Goal: Task Accomplishment & Management: Use online tool/utility

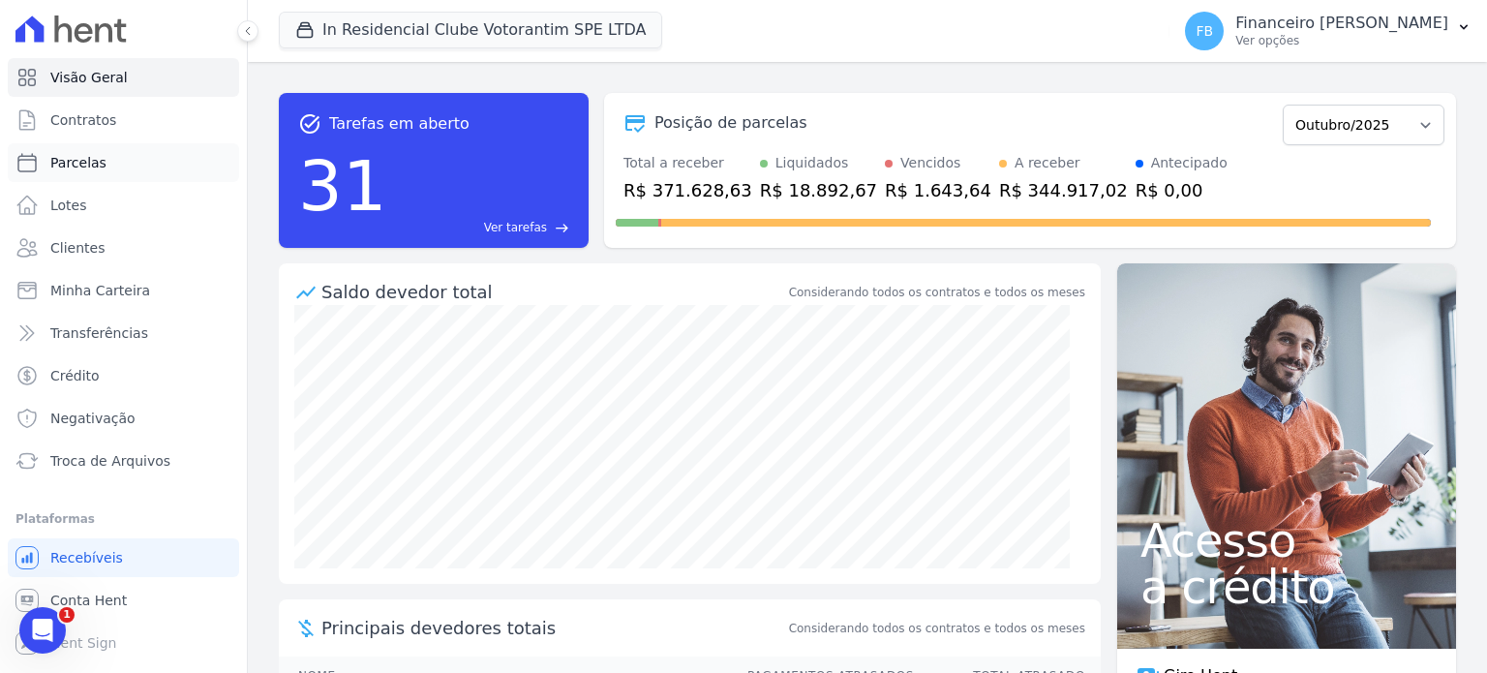
click at [113, 162] on link "Parcelas" at bounding box center [123, 162] width 231 height 39
select select
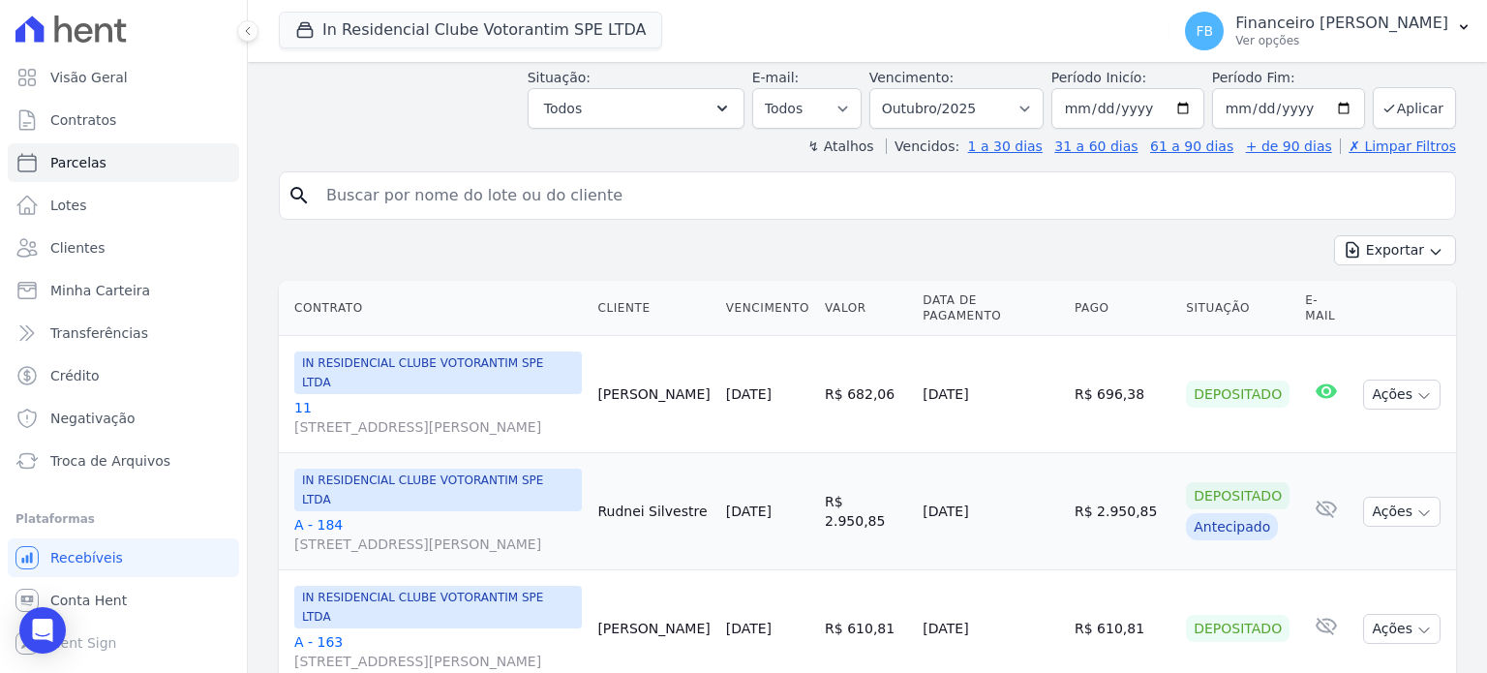
scroll to position [290, 0]
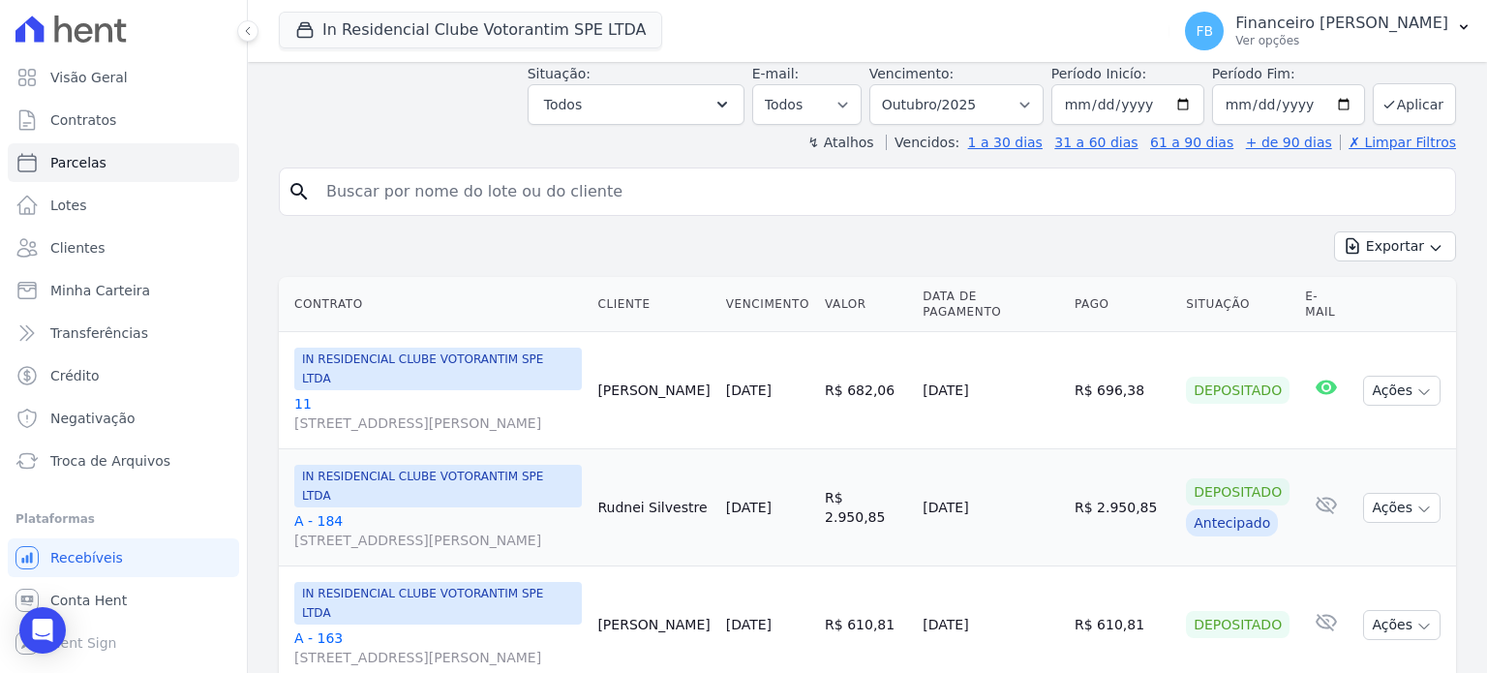
click at [522, 172] on input "search" at bounding box center [881, 191] width 1133 height 39
type input "[PERSON_NAME]"
select select
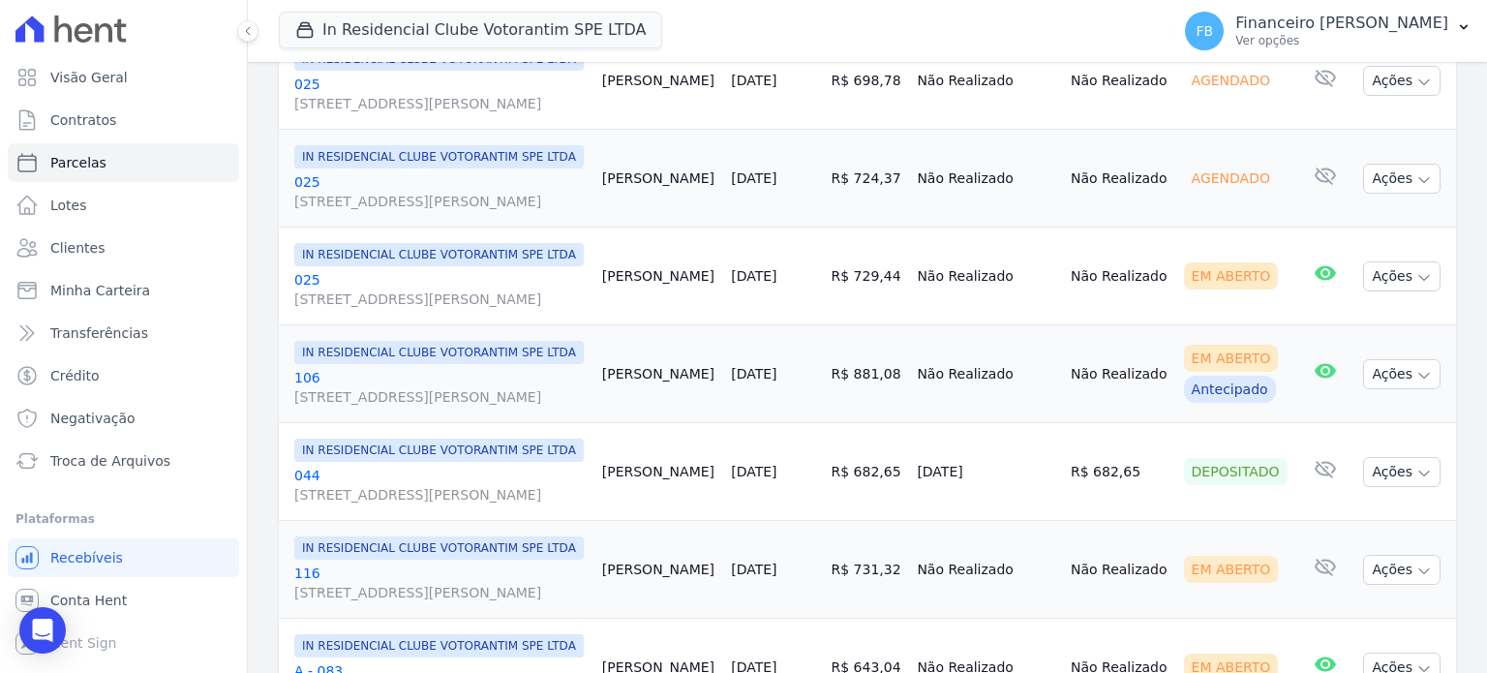
scroll to position [775, 0]
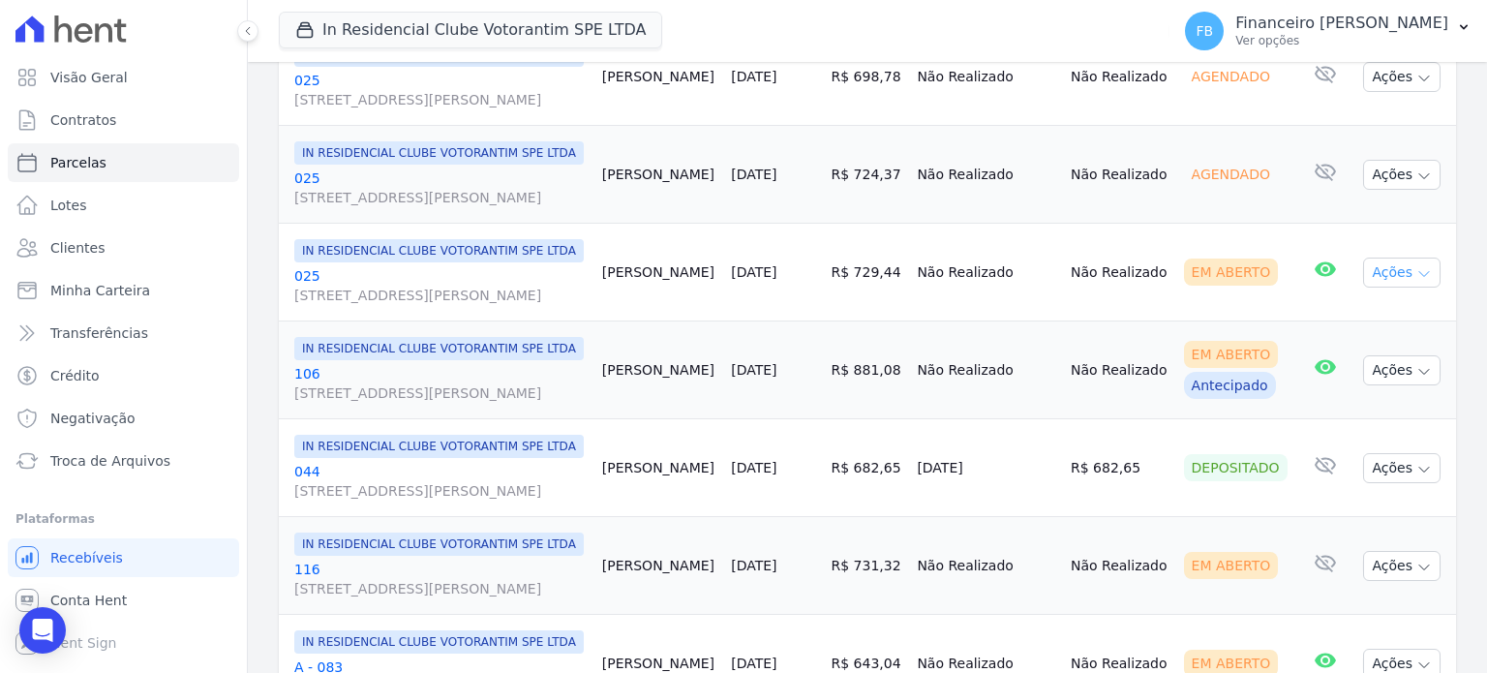
click at [1419, 277] on icon "button" at bounding box center [1424, 274] width 10 height 5
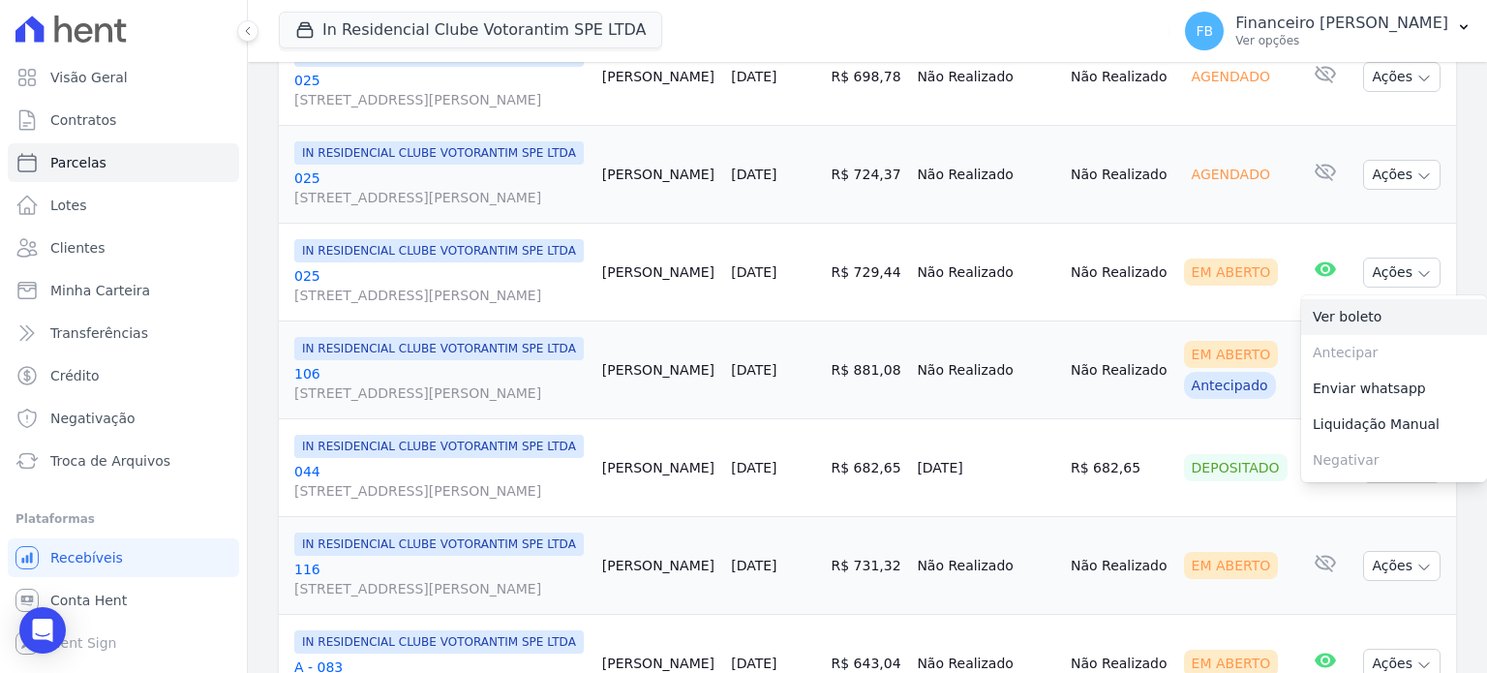
click at [1392, 335] on link "Ver boleto" at bounding box center [1394, 317] width 186 height 36
click at [805, 419] on td "[DATE]" at bounding box center [773, 370] width 100 height 98
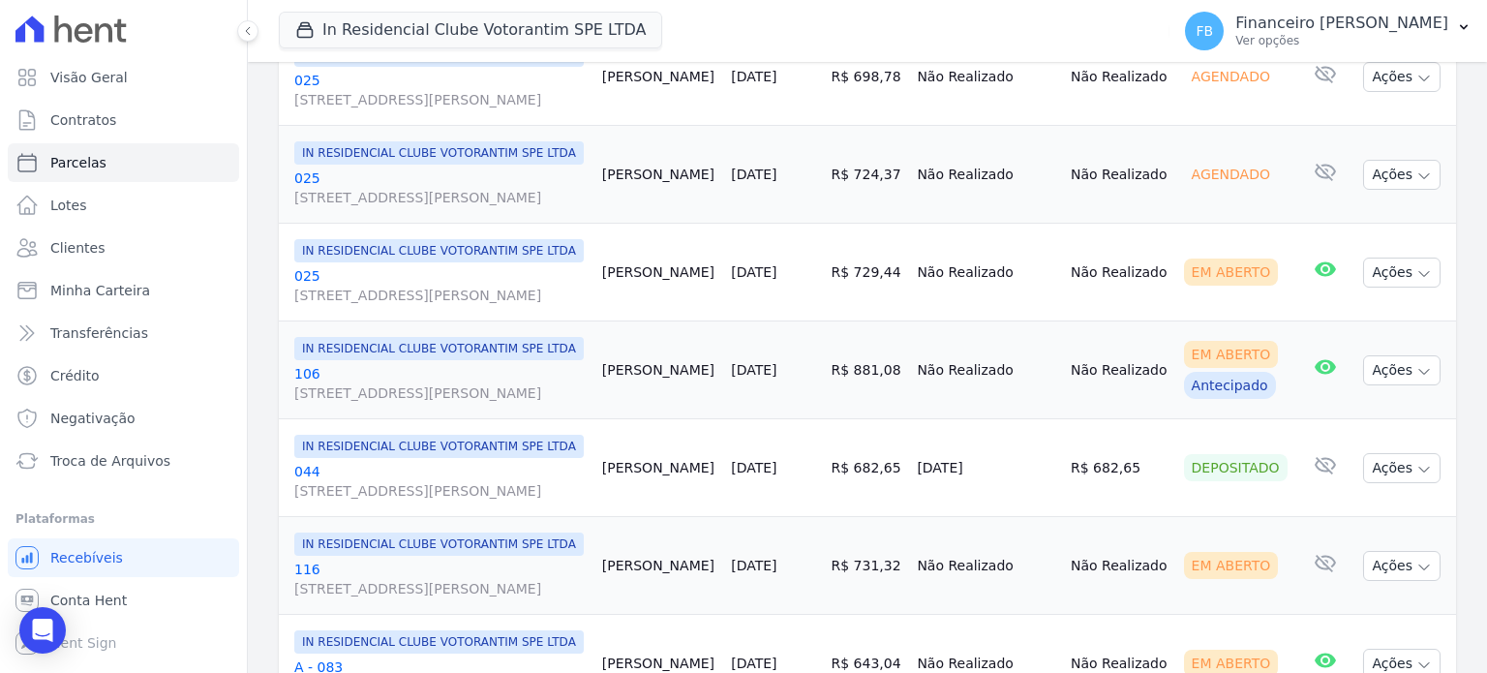
click at [300, 305] on link "025 [STREET_ADDRESS][PERSON_NAME]" at bounding box center [440, 285] width 292 height 39
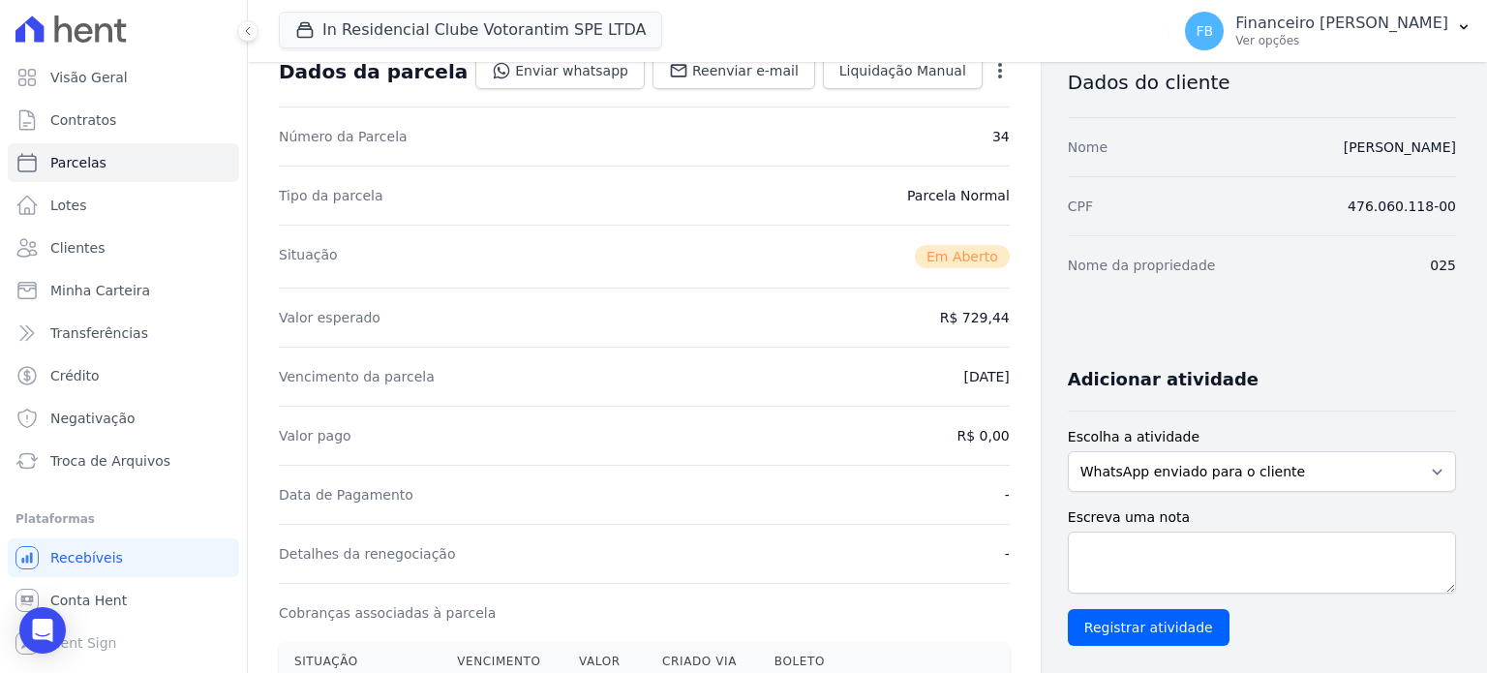
scroll to position [387, 0]
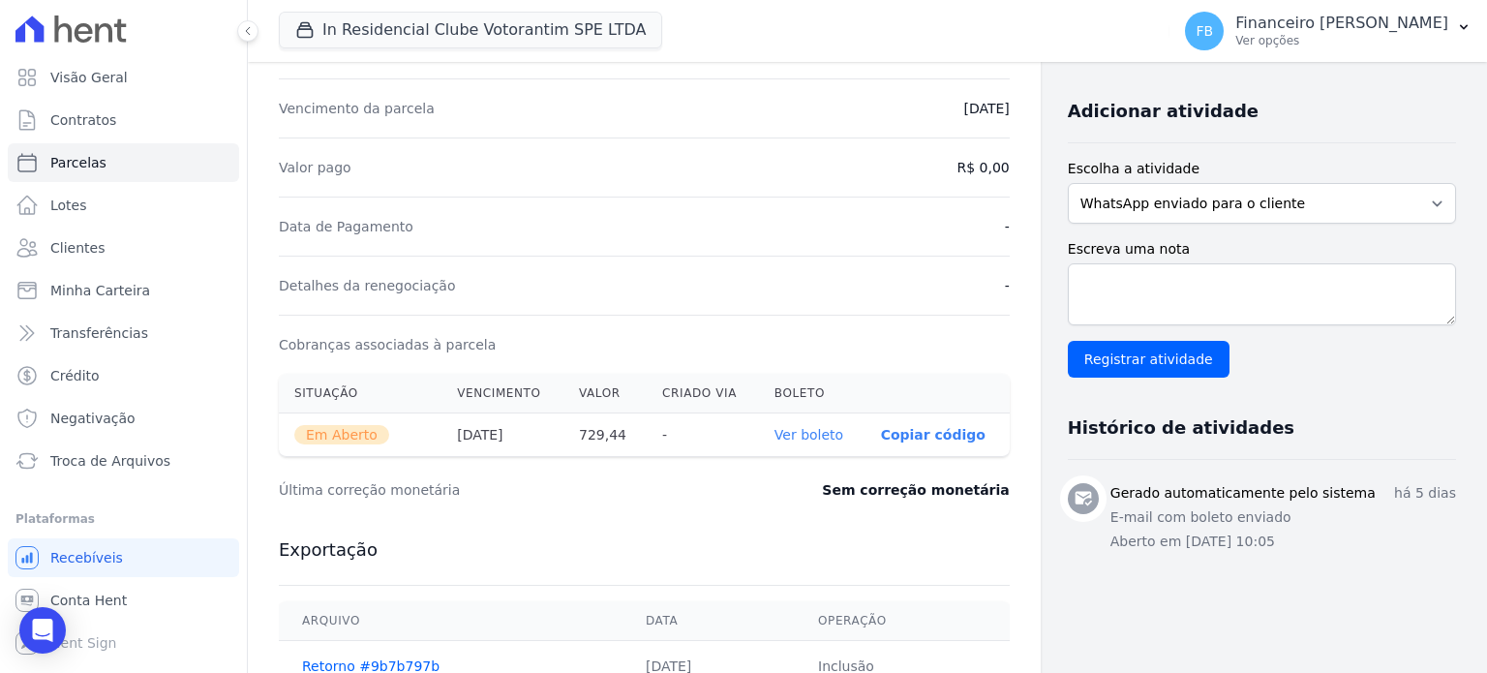
click at [813, 435] on link "Ver boleto" at bounding box center [809, 434] width 69 height 15
click at [172, 456] on link "Troca de Arquivos" at bounding box center [123, 461] width 231 height 39
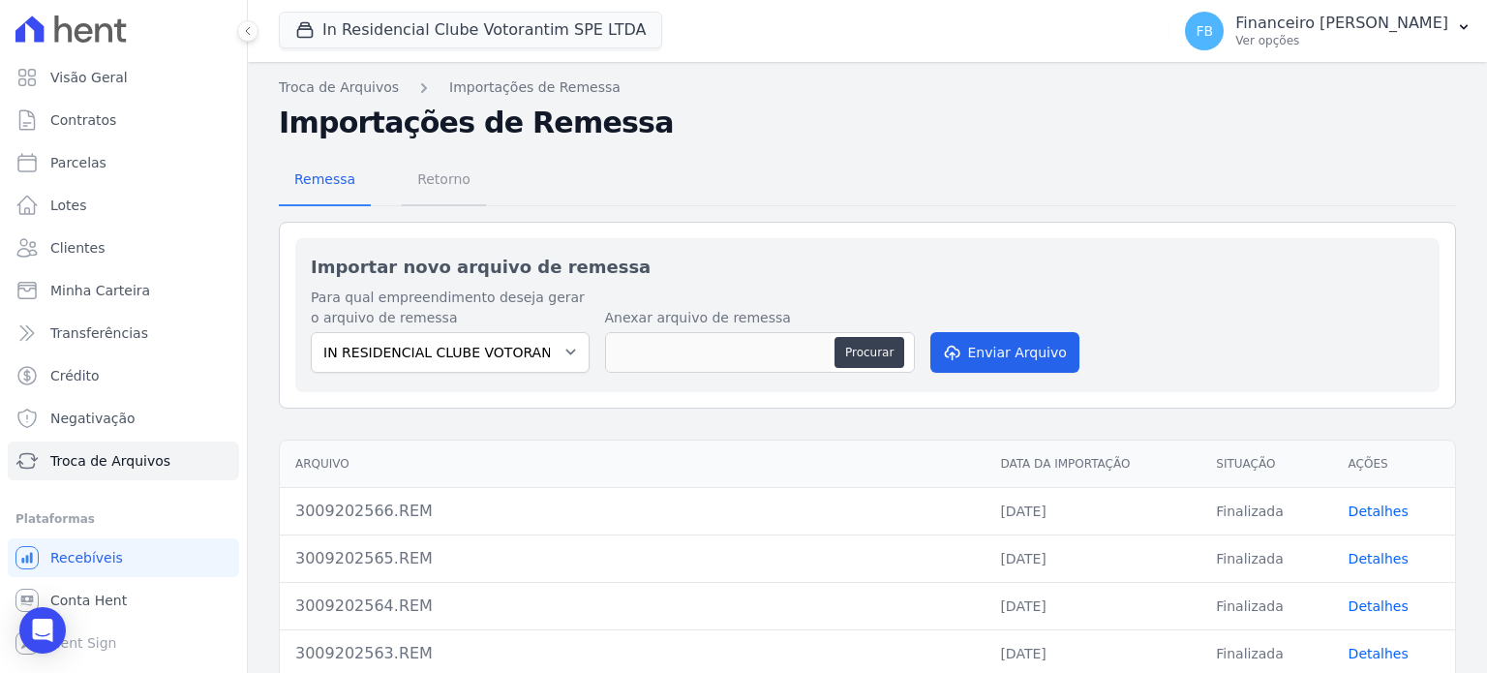
click at [445, 178] on span "Retorno" at bounding box center [444, 179] width 76 height 39
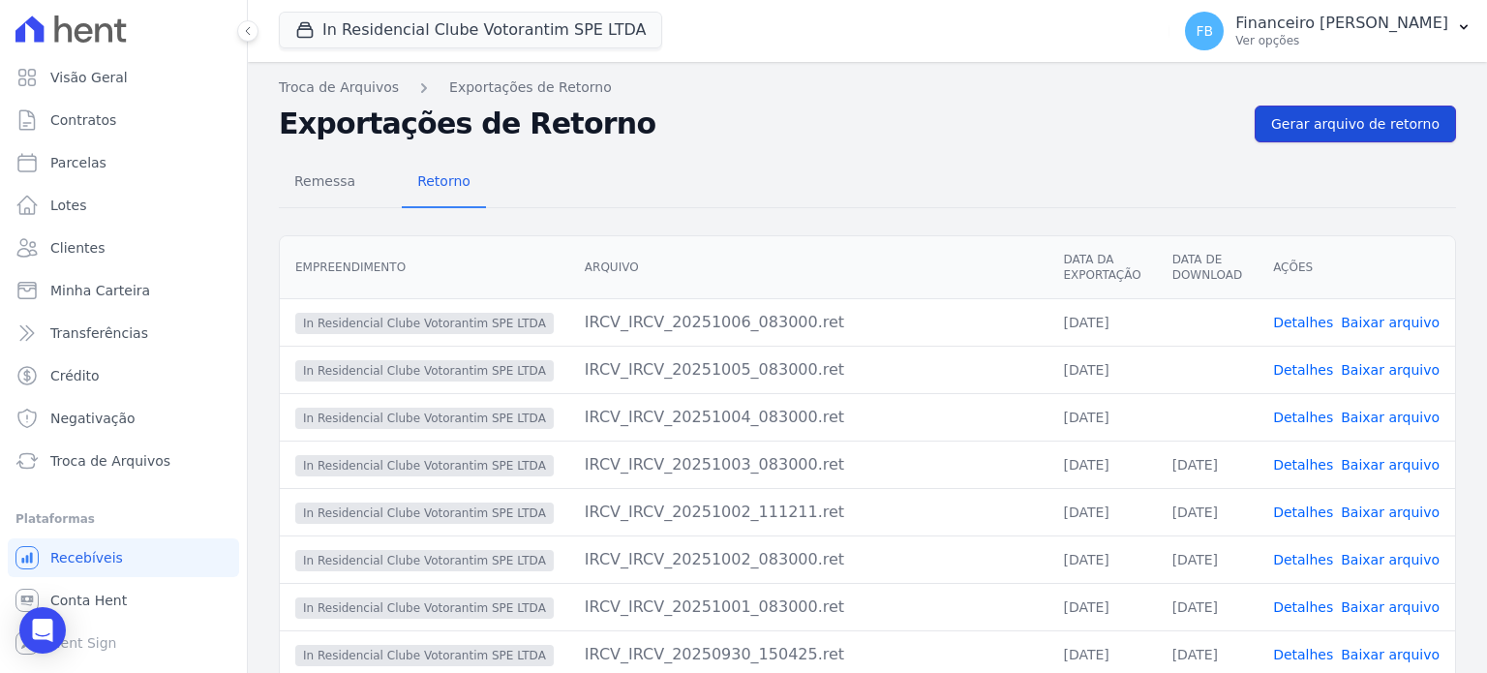
click at [1363, 124] on span "Gerar arquivo de retorno" at bounding box center [1355, 123] width 168 height 19
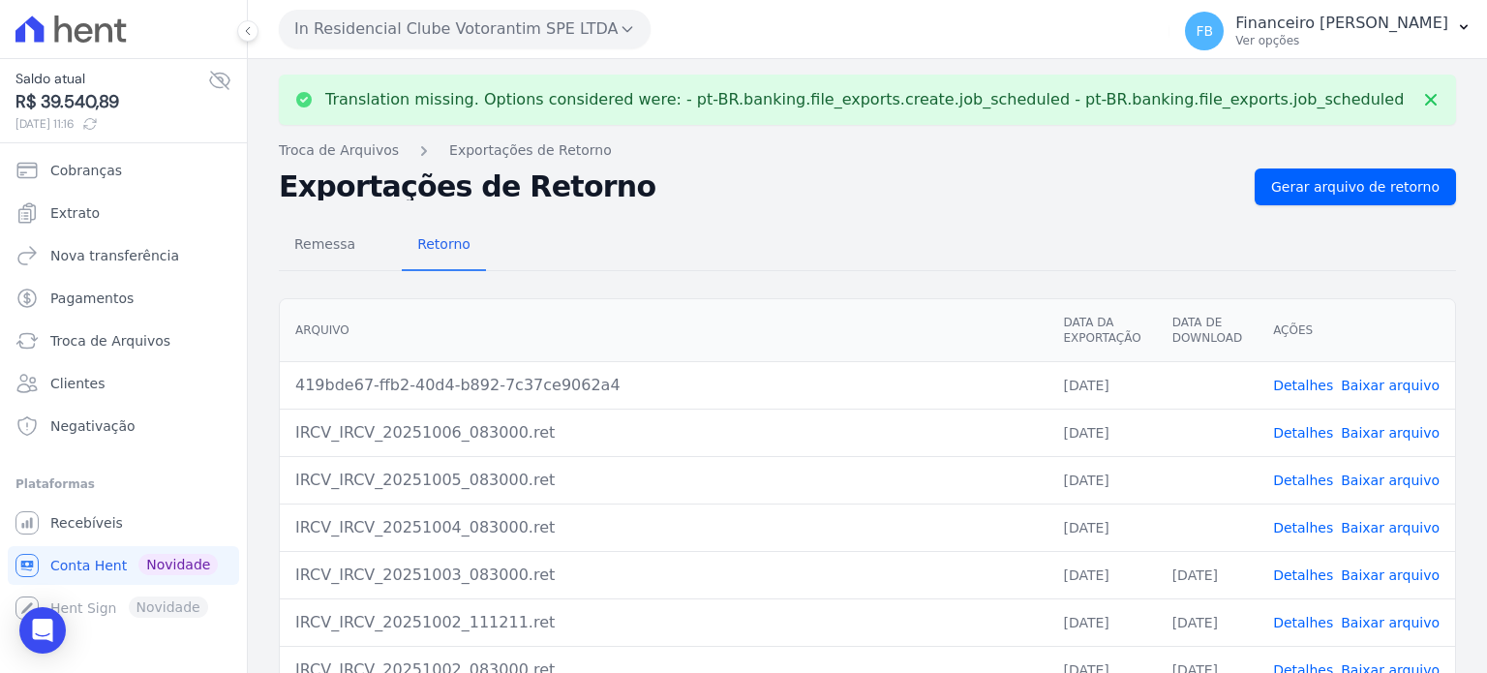
click at [1389, 530] on link "Baixar arquivo" at bounding box center [1390, 527] width 99 height 15
click at [1401, 478] on link "Baixar arquivo" at bounding box center [1390, 479] width 99 height 15
click at [1399, 433] on link "Baixar arquivo" at bounding box center [1390, 432] width 99 height 15
click at [1404, 386] on link "Baixar arquivo" at bounding box center [1390, 385] width 99 height 15
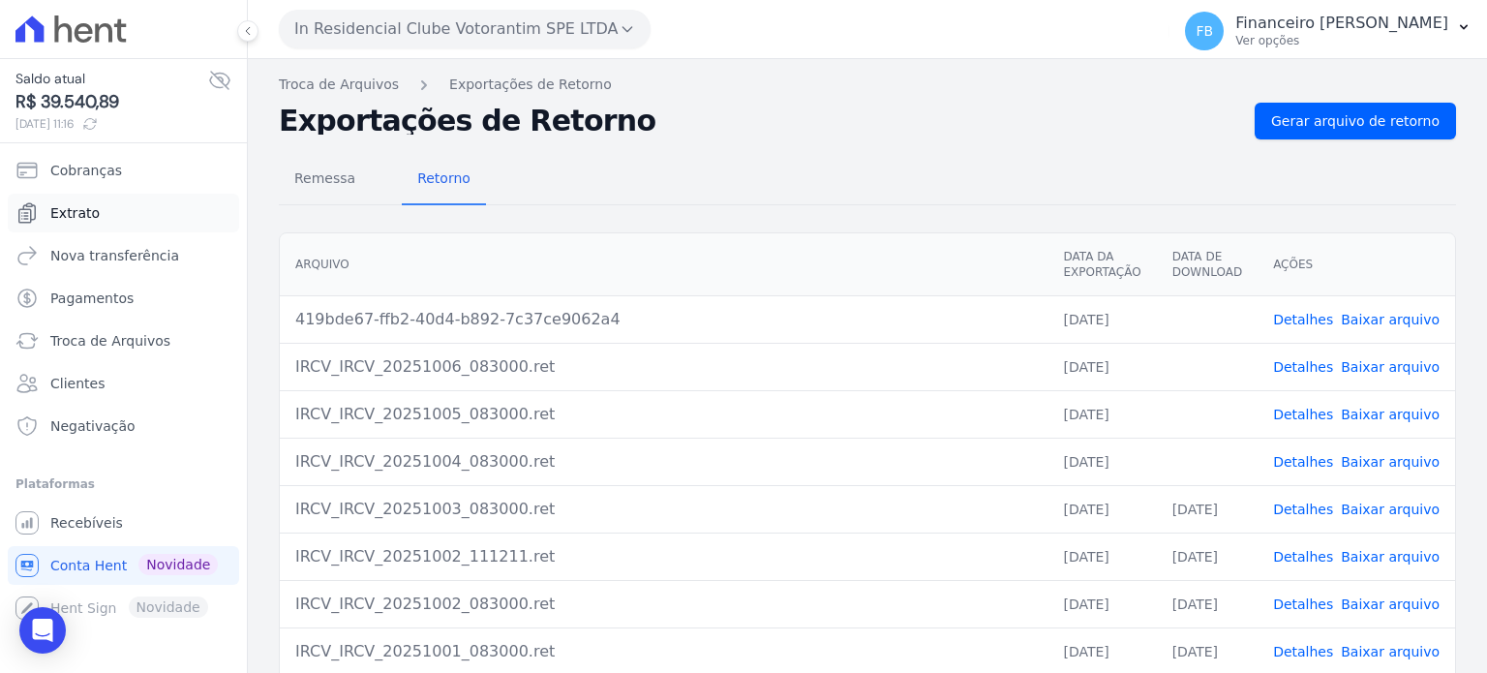
click at [117, 214] on link "Extrato" at bounding box center [123, 213] width 231 height 39
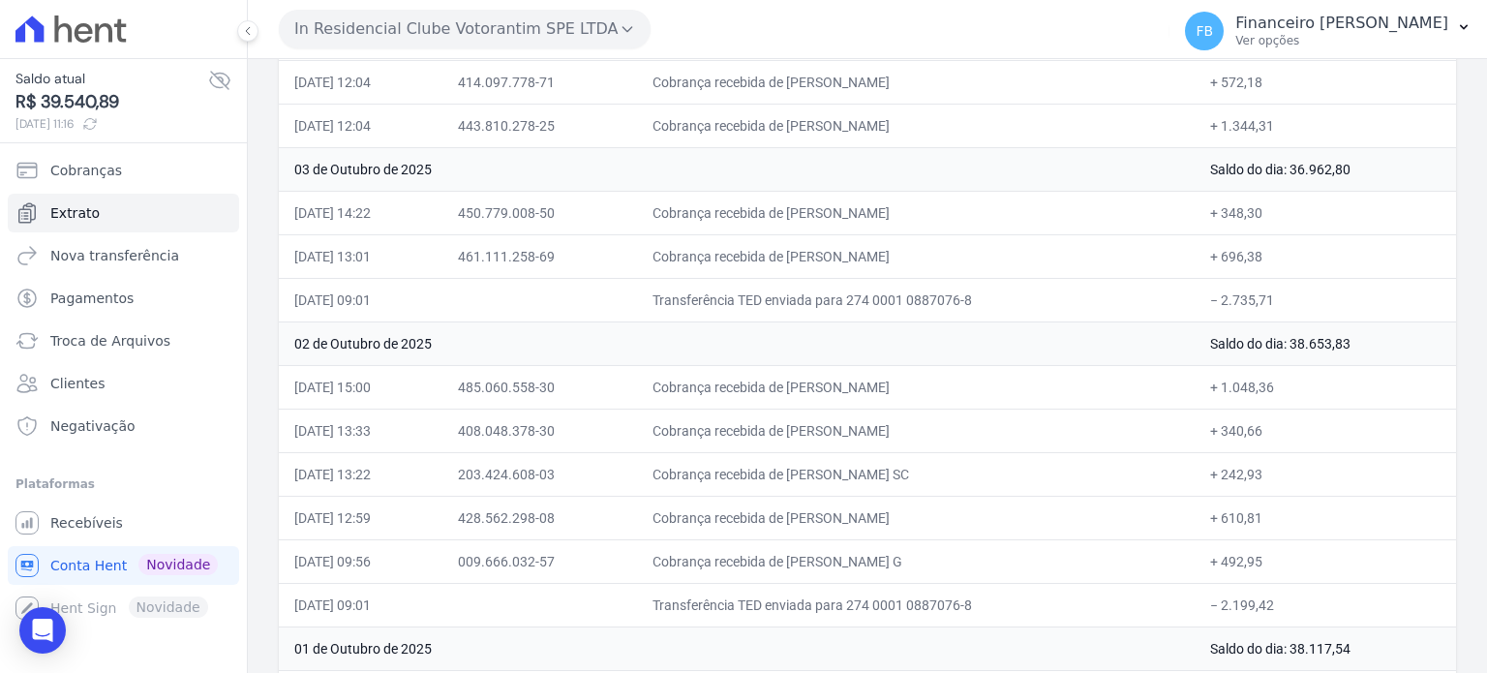
scroll to position [934, 0]
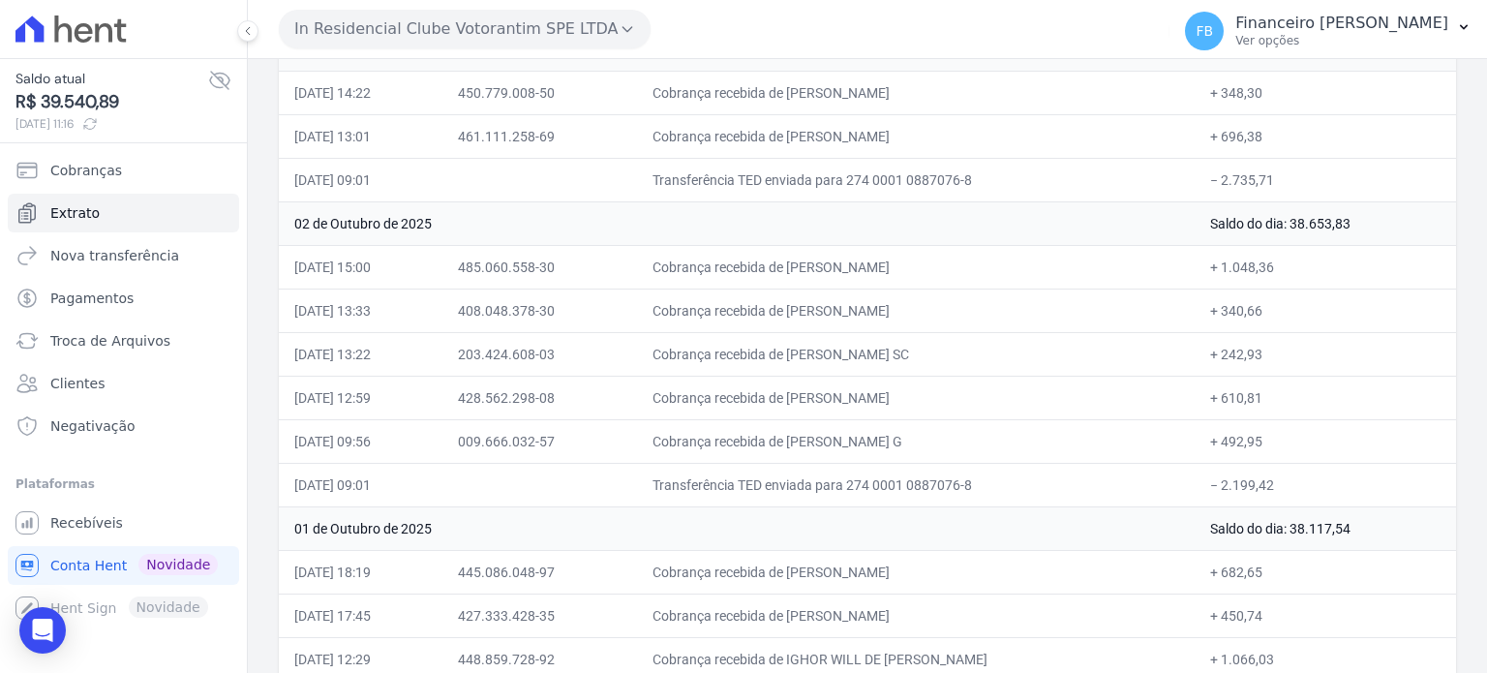
drag, startPoint x: 297, startPoint y: 280, endPoint x: 1293, endPoint y: 472, distance: 1013.6
click at [1293, 472] on table "Data Documento Histórico Valor [DATE] Saldo do dia: 40.270,33 [DATE] 11:17 476.…" at bounding box center [867, 25] width 1177 height 1397
click at [468, 23] on button "In Residencial Clube Votorantim SPE LTDA" at bounding box center [465, 29] width 372 height 39
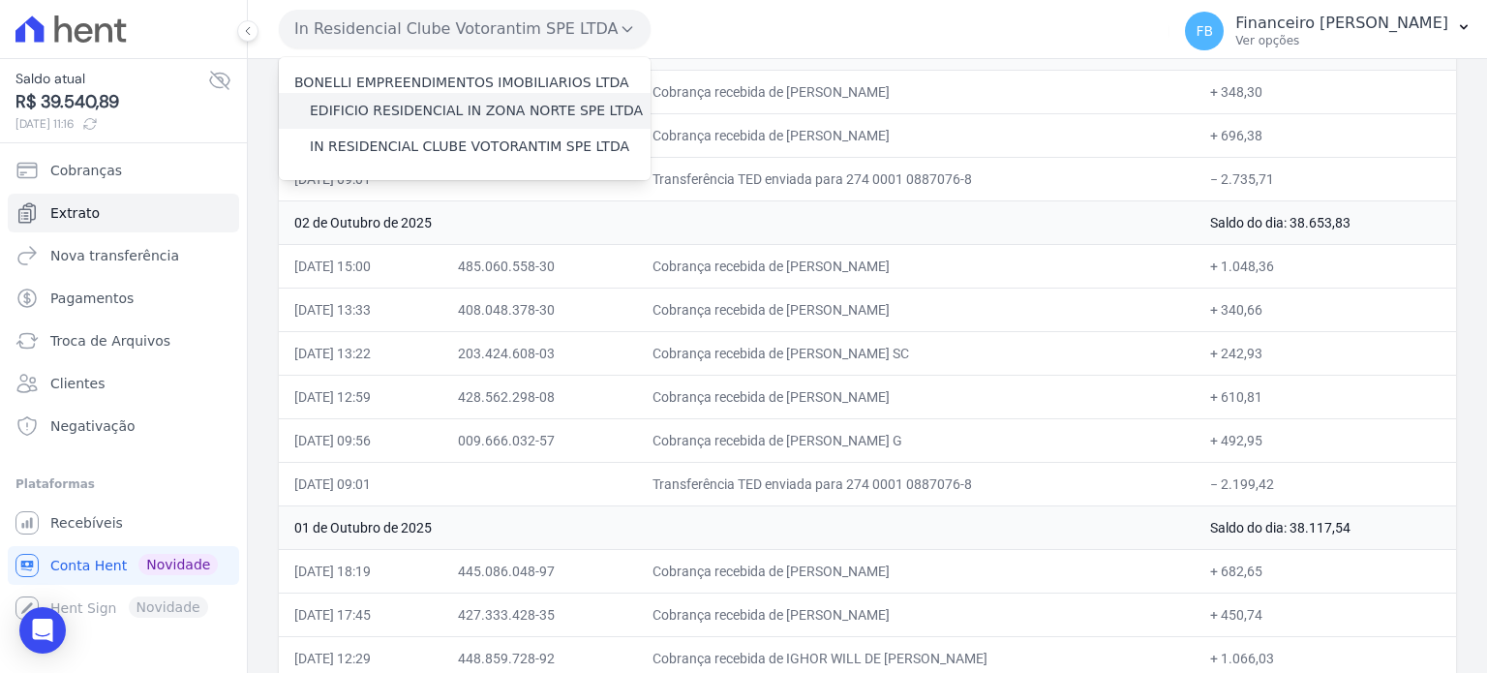
click at [477, 112] on label "EDIFICIO RESIDENCIAL IN ZONA NORTE SPE LTDA" at bounding box center [476, 111] width 333 height 20
click at [0, 0] on input "EDIFICIO RESIDENCIAL IN ZONA NORTE SPE LTDA" at bounding box center [0, 0] width 0 height 0
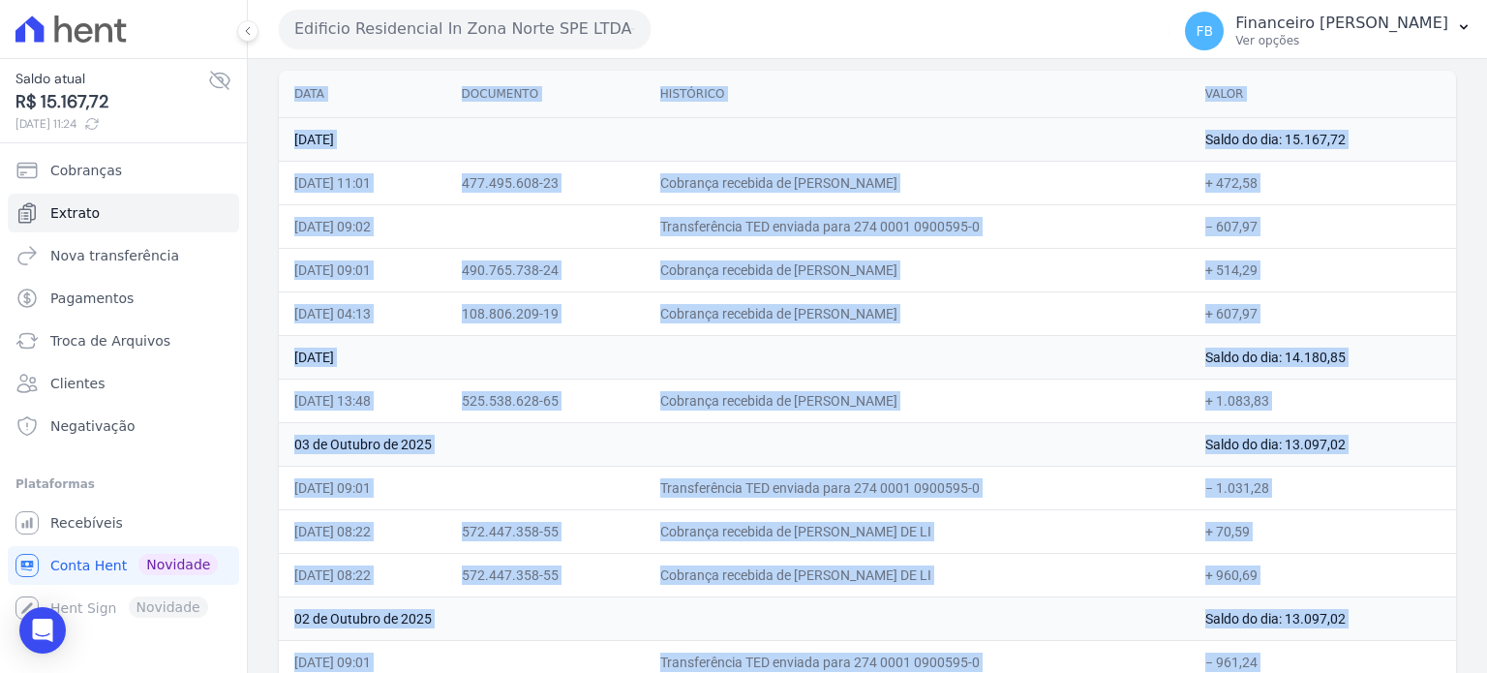
scroll to position [343, 0]
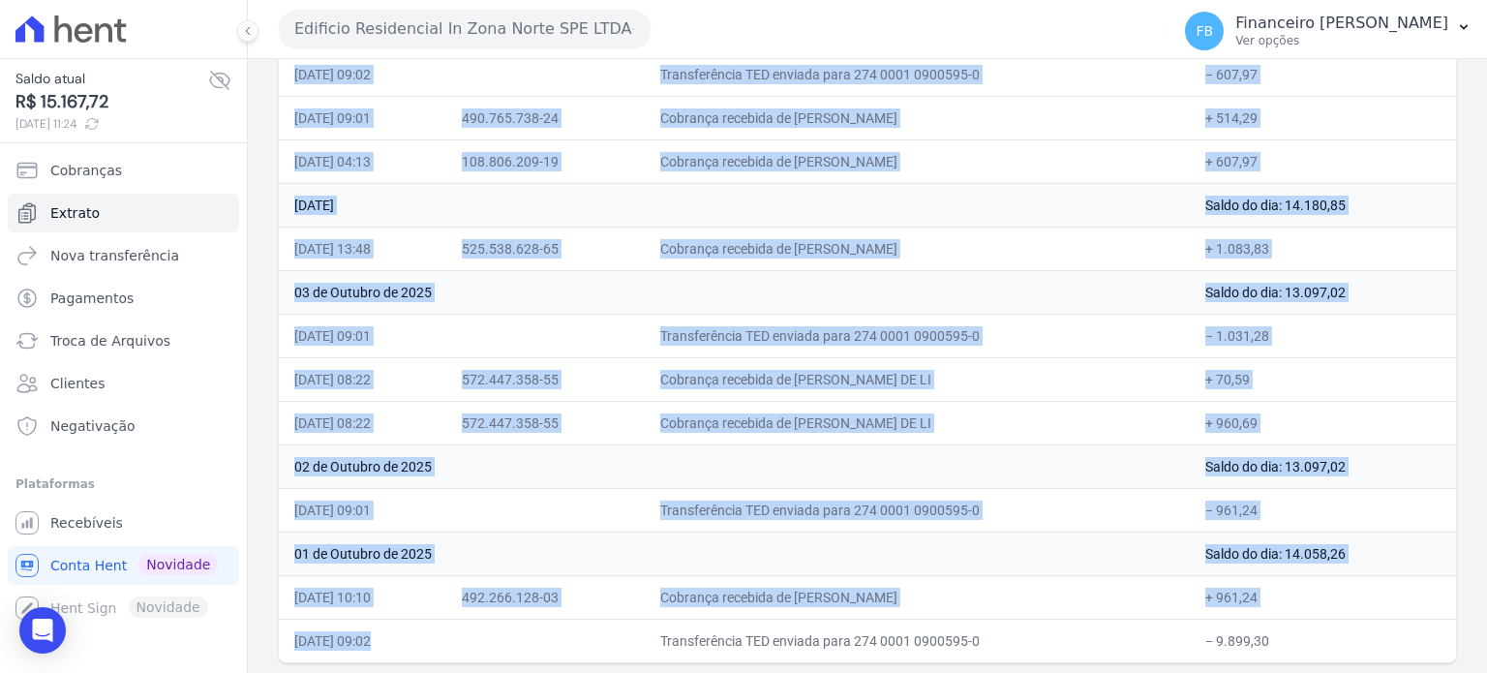
drag, startPoint x: 294, startPoint y: 185, endPoint x: 1274, endPoint y: 510, distance: 1032.4
click at [1274, 510] on table "Data Documento Histórico Valor [DATE] Saldo do dia: 15.167,72 [DATE] 11:01 477.…" at bounding box center [867, 291] width 1177 height 744
click at [446, 36] on button "Edificio Residencial In Zona Norte SPE LTDA" at bounding box center [465, 29] width 372 height 39
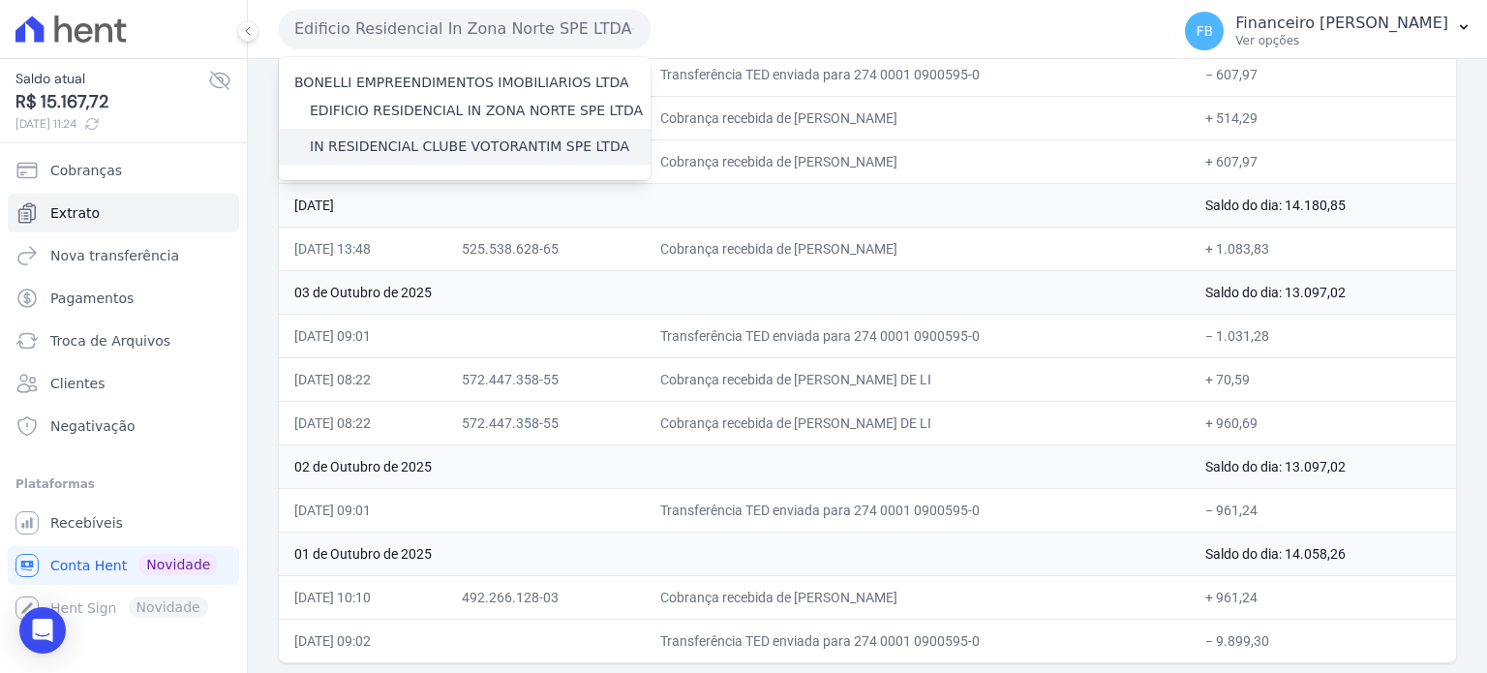
click at [422, 150] on label "IN RESIDENCIAL CLUBE VOTORANTIM SPE LTDA" at bounding box center [470, 147] width 320 height 20
click at [0, 0] on input "IN RESIDENCIAL CLUBE VOTORANTIM SPE LTDA" at bounding box center [0, 0] width 0 height 0
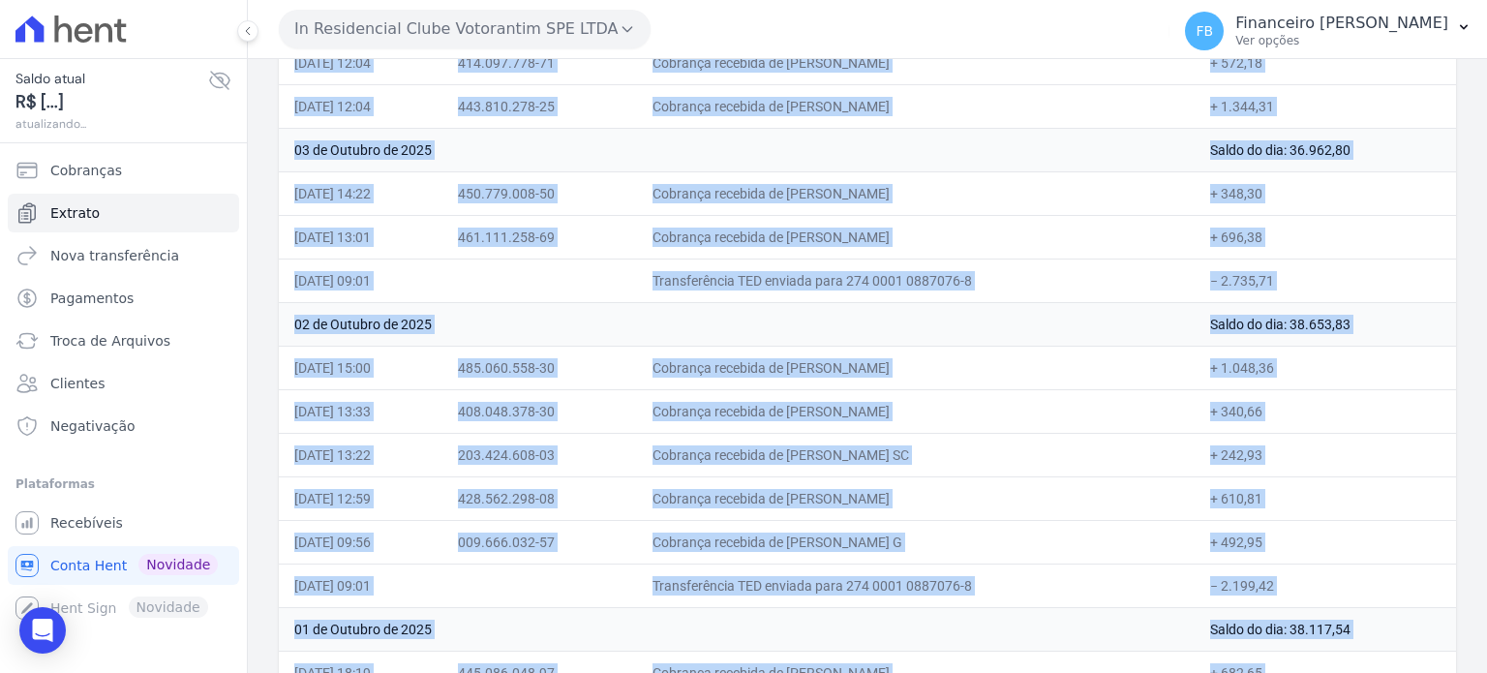
scroll to position [953, 0]
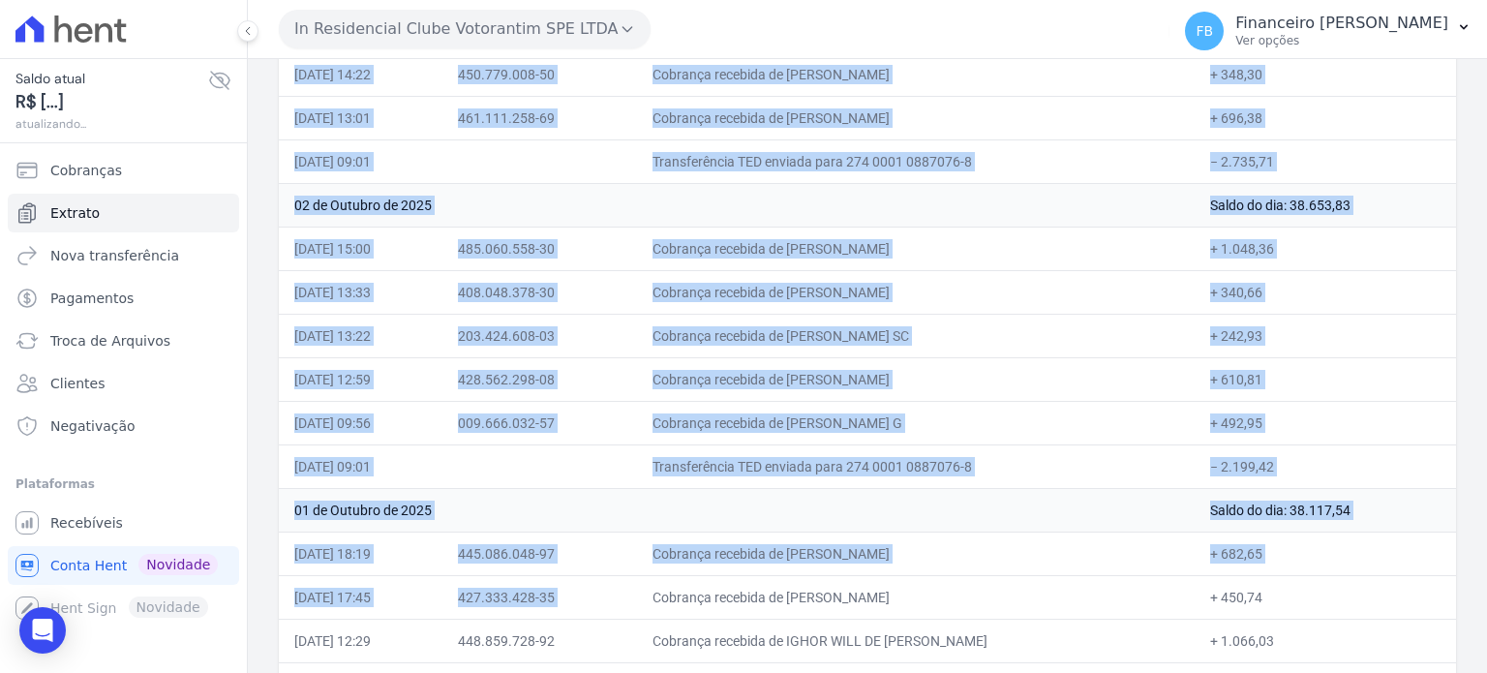
drag, startPoint x: 296, startPoint y: 282, endPoint x: 1322, endPoint y: 454, distance: 1039.7
click at [1322, 454] on table "Data Documento Histórico Valor [DATE] Saldo do dia: 40.270,33 [DATE] 11:17 476.…" at bounding box center [867, 7] width 1177 height 1397
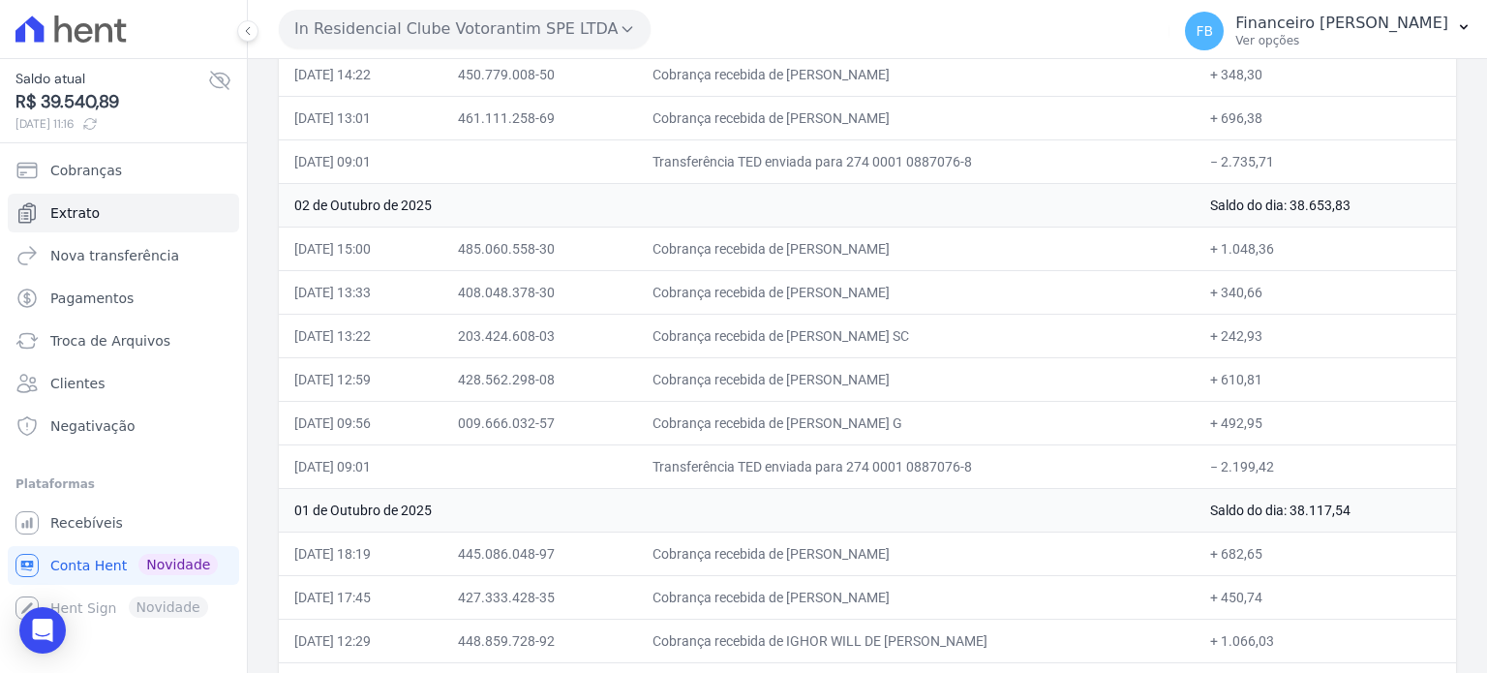
click at [1092, 505] on td "01 de Outubro de 2025" at bounding box center [737, 510] width 916 height 44
click at [118, 517] on link "Recebíveis" at bounding box center [123, 522] width 231 height 39
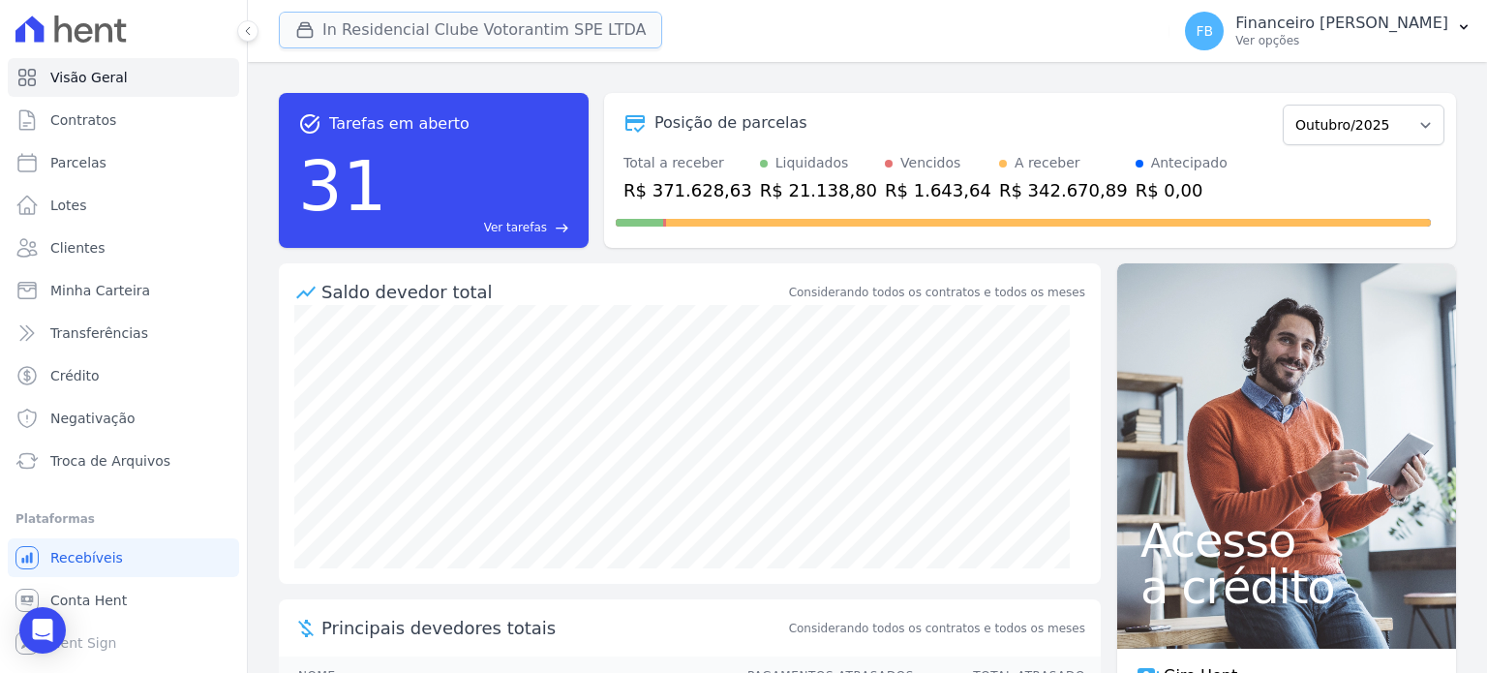
click at [499, 26] on button "In Residencial Clube Votorantim SPE LTDA" at bounding box center [470, 30] width 383 height 37
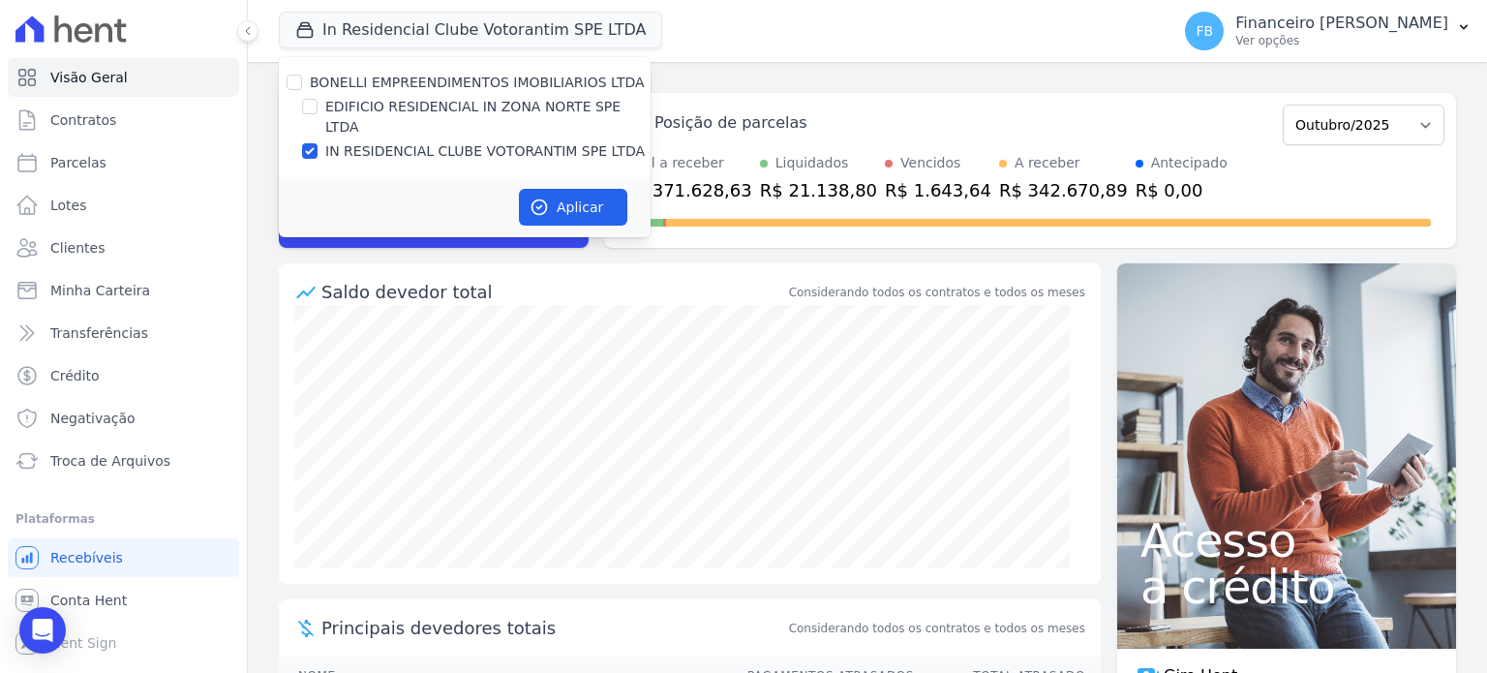
click at [500, 141] on label "IN RESIDENCIAL CLUBE VOTORANTIM SPE LTDA" at bounding box center [485, 151] width 320 height 20
click at [318, 143] on input "IN RESIDENCIAL CLUBE VOTORANTIM SPE LTDA" at bounding box center [309, 150] width 15 height 15
checkbox input "false"
click at [519, 108] on label "EDIFICIO RESIDENCIAL IN ZONA NORTE SPE LTDA" at bounding box center [487, 117] width 325 height 41
click at [318, 108] on input "EDIFICIO RESIDENCIAL IN ZONA NORTE SPE LTDA" at bounding box center [309, 106] width 15 height 15
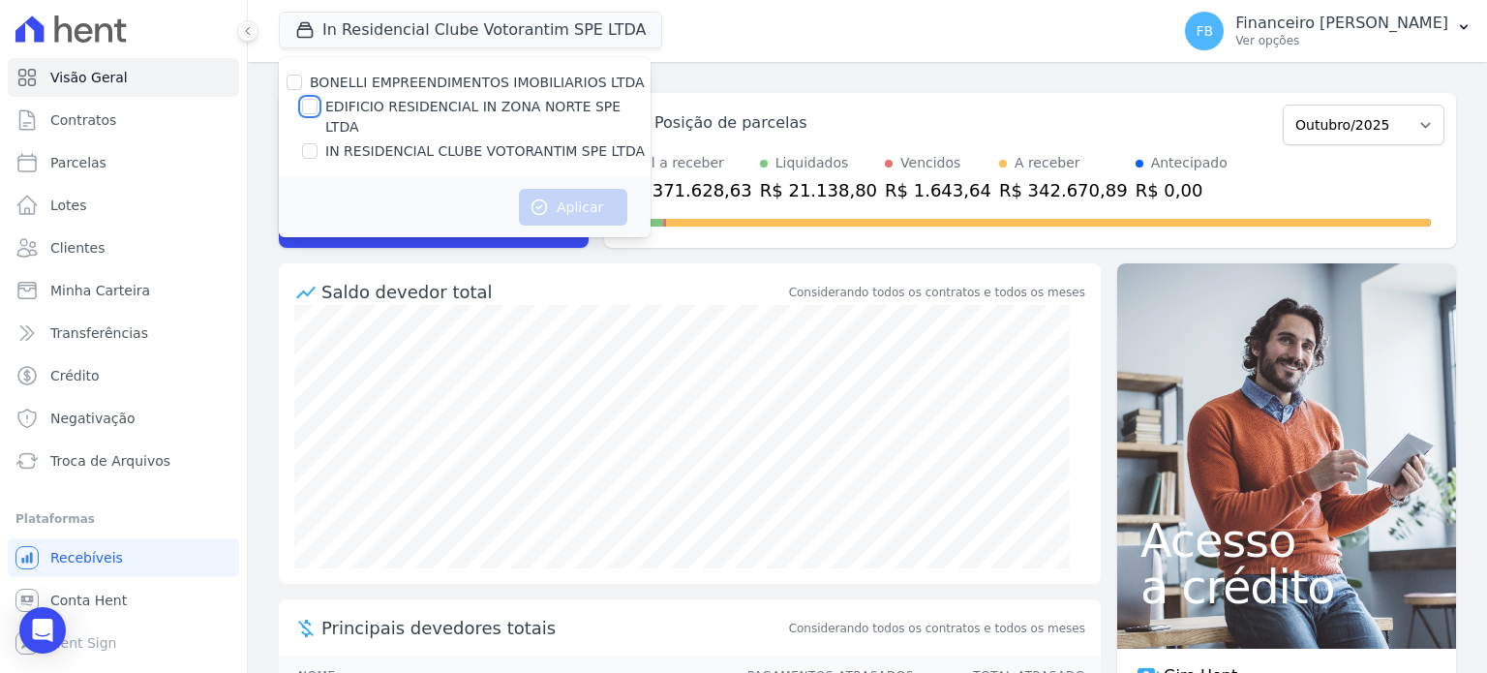
checkbox input "true"
click at [554, 190] on button "Aplicar" at bounding box center [573, 207] width 108 height 37
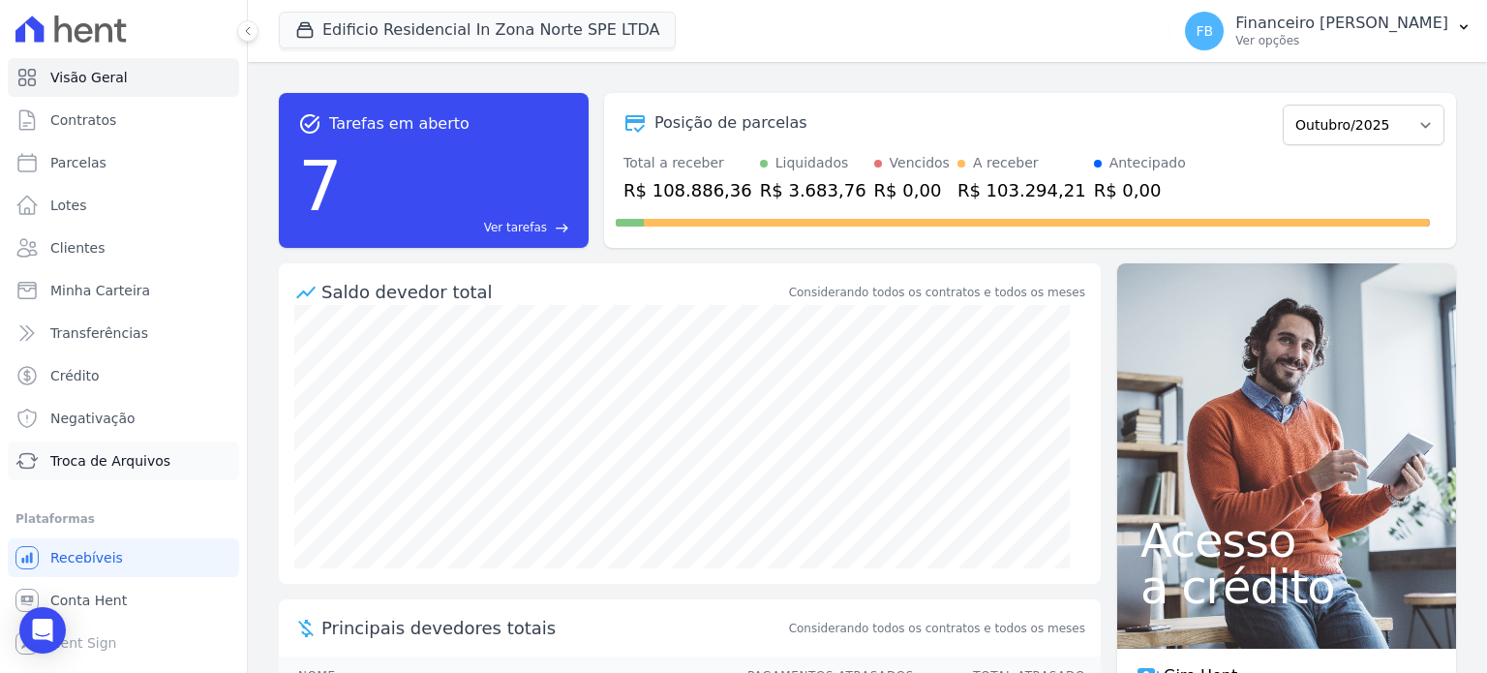
click at [146, 464] on span "Troca de Arquivos" at bounding box center [110, 460] width 120 height 19
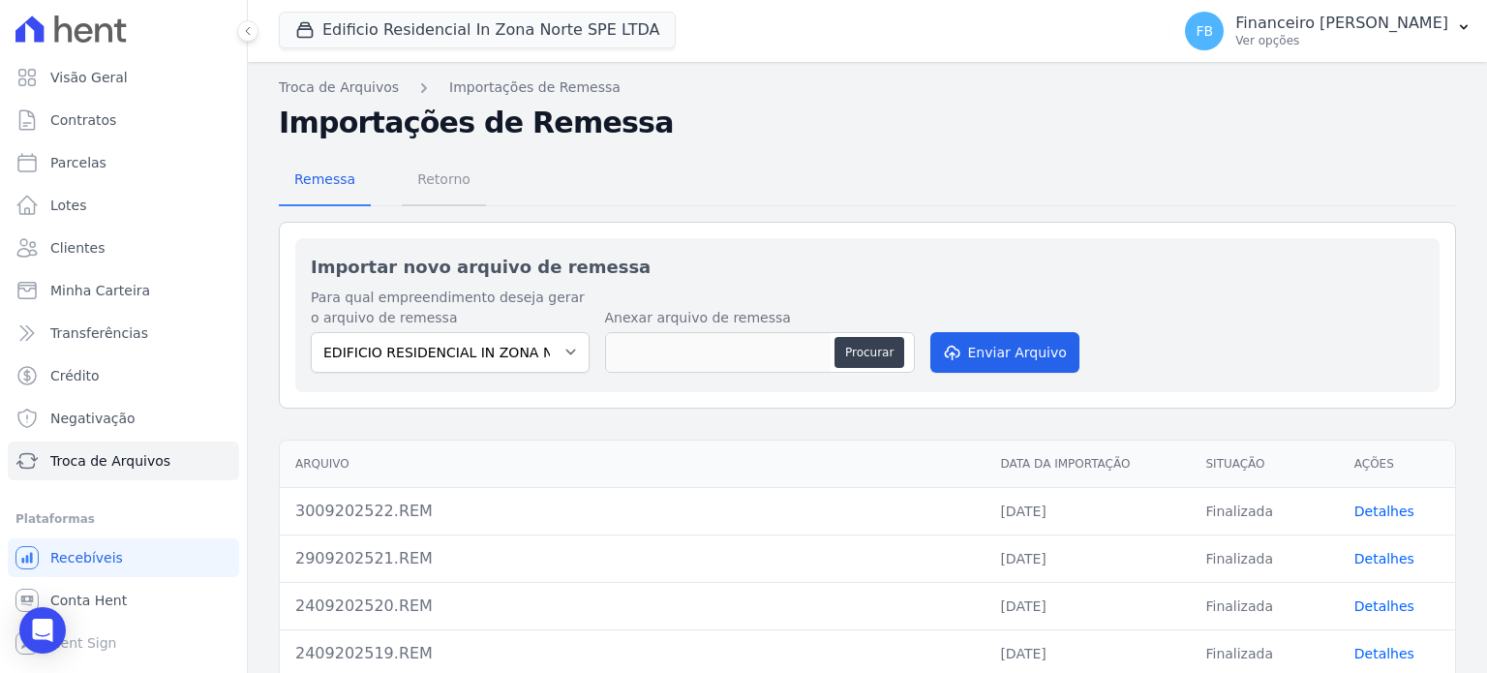
click at [449, 177] on span "Retorno" at bounding box center [444, 179] width 76 height 39
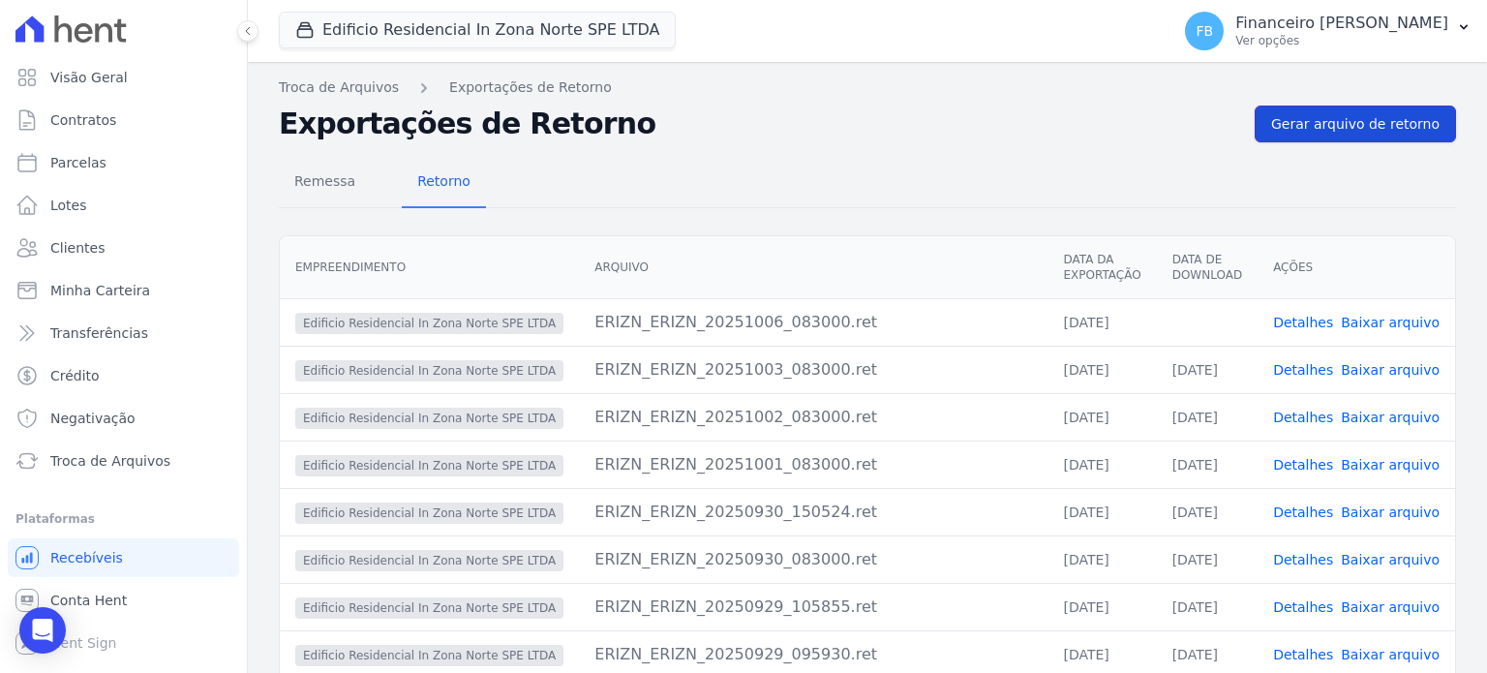
click at [1348, 123] on span "Gerar arquivo de retorno" at bounding box center [1355, 123] width 168 height 19
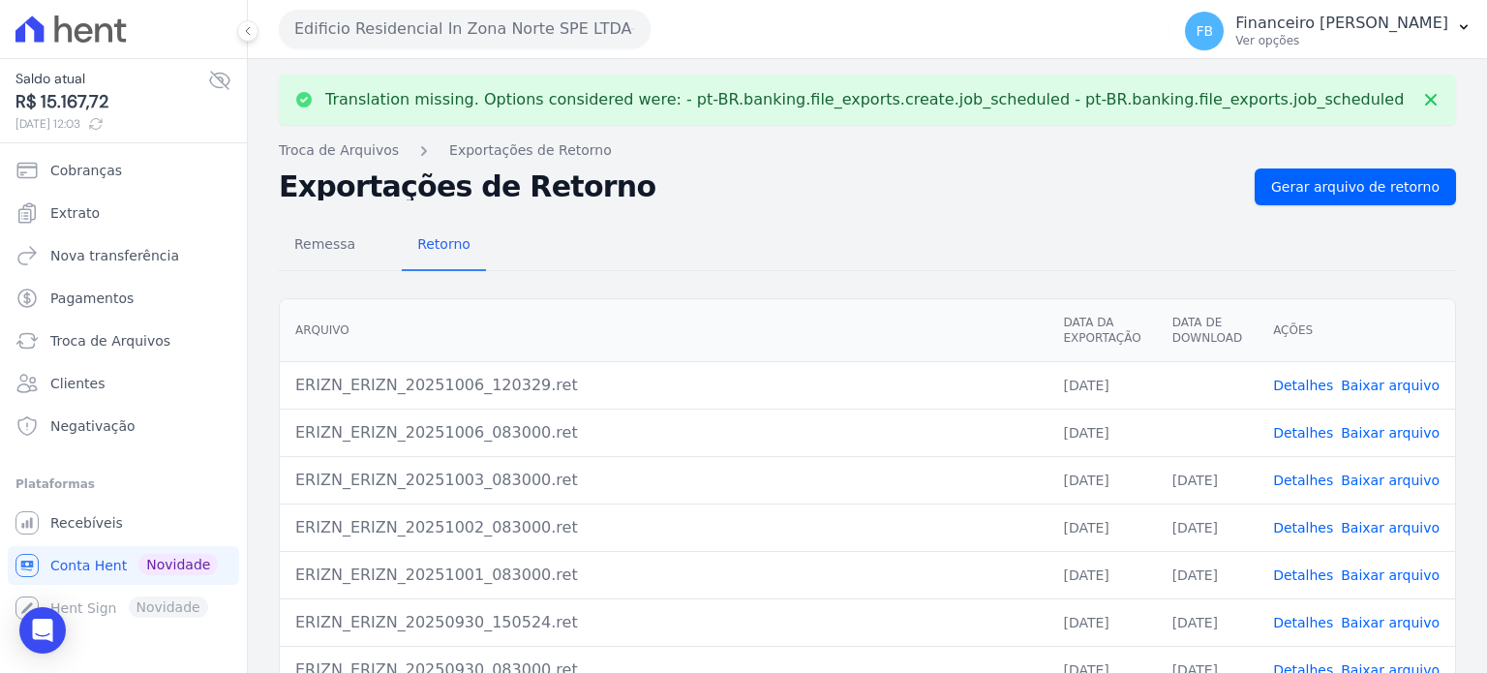
click at [1407, 432] on link "Baixar arquivo" at bounding box center [1390, 432] width 99 height 15
click at [1406, 381] on link "Baixar arquivo" at bounding box center [1390, 385] width 99 height 15
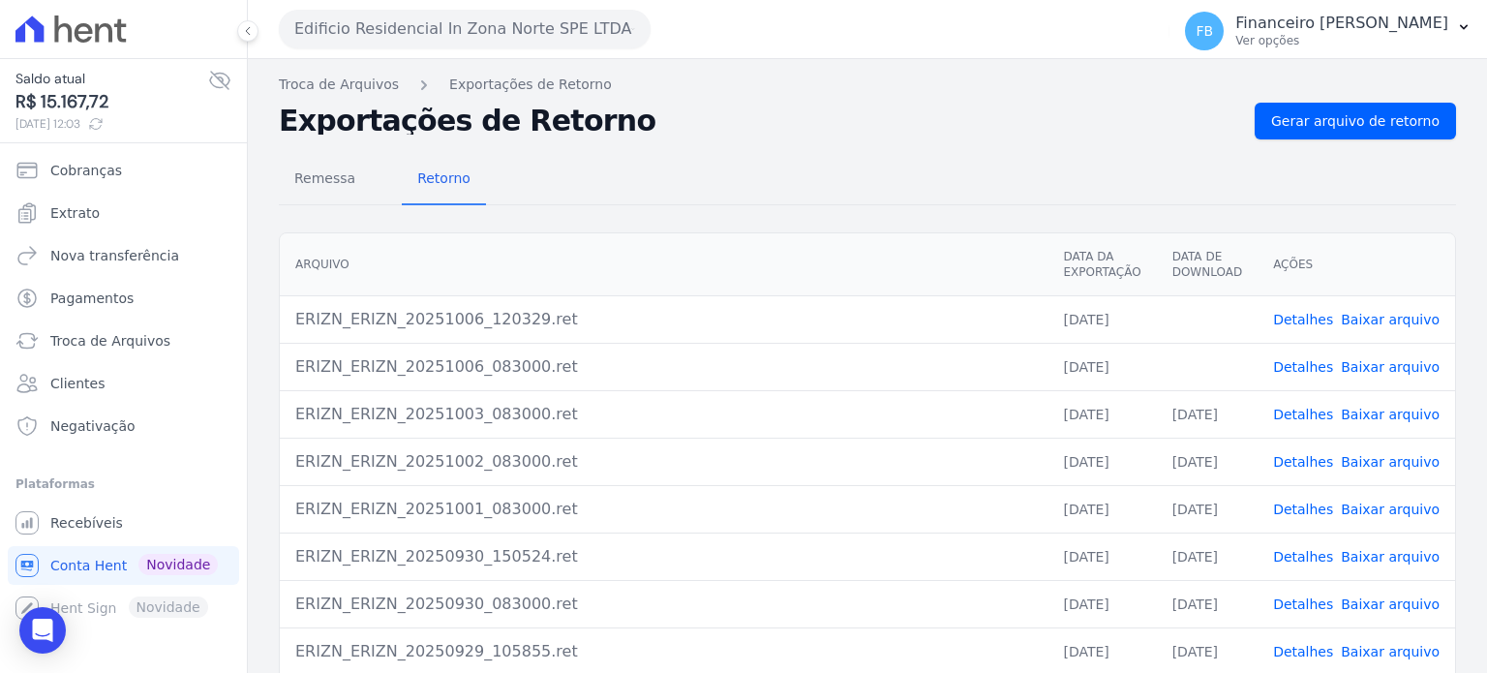
click at [476, 15] on button "Edificio Residencial In Zona Norte SPE LTDA" at bounding box center [465, 29] width 372 height 39
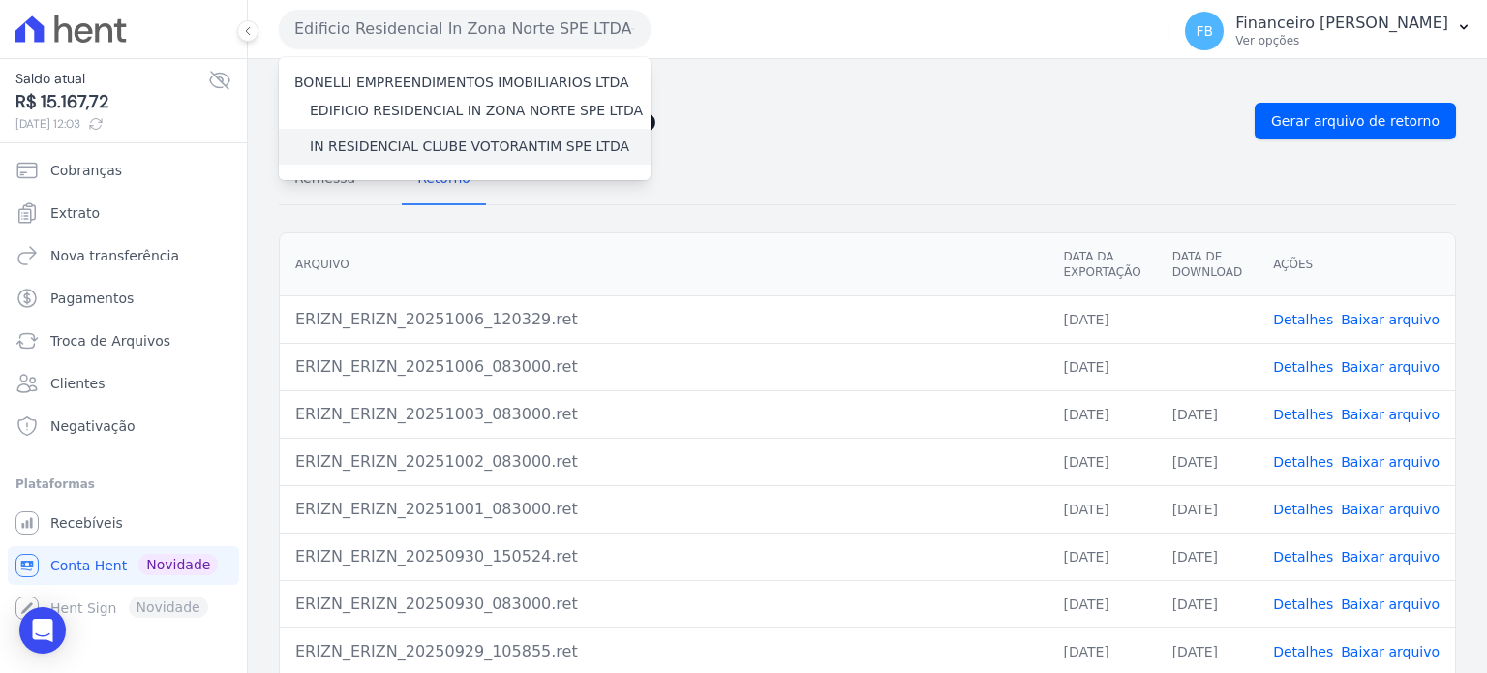
click at [471, 146] on label "IN RESIDENCIAL CLUBE VOTORANTIM SPE LTDA" at bounding box center [470, 147] width 320 height 20
click at [0, 0] on input "IN RESIDENCIAL CLUBE VOTORANTIM SPE LTDA" at bounding box center [0, 0] width 0 height 0
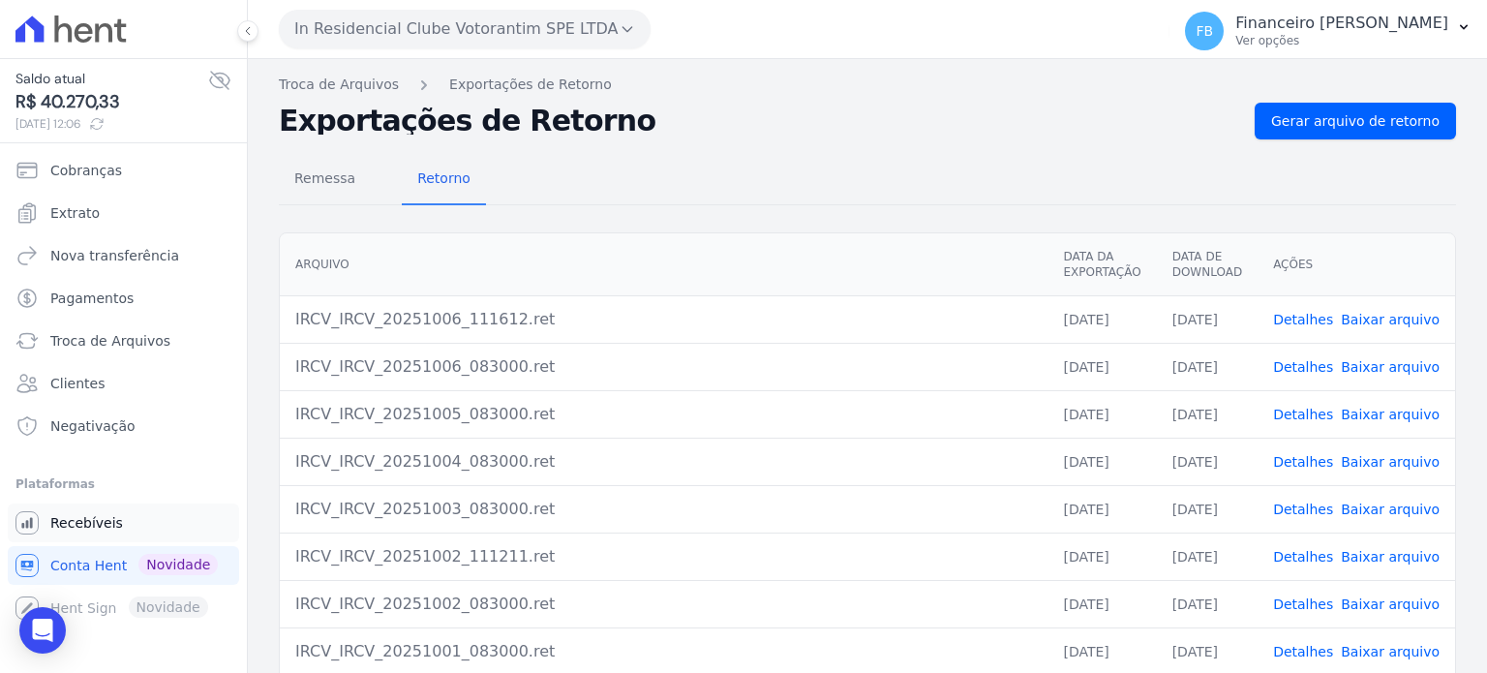
click at [104, 524] on span "Recebíveis" at bounding box center [86, 522] width 73 height 19
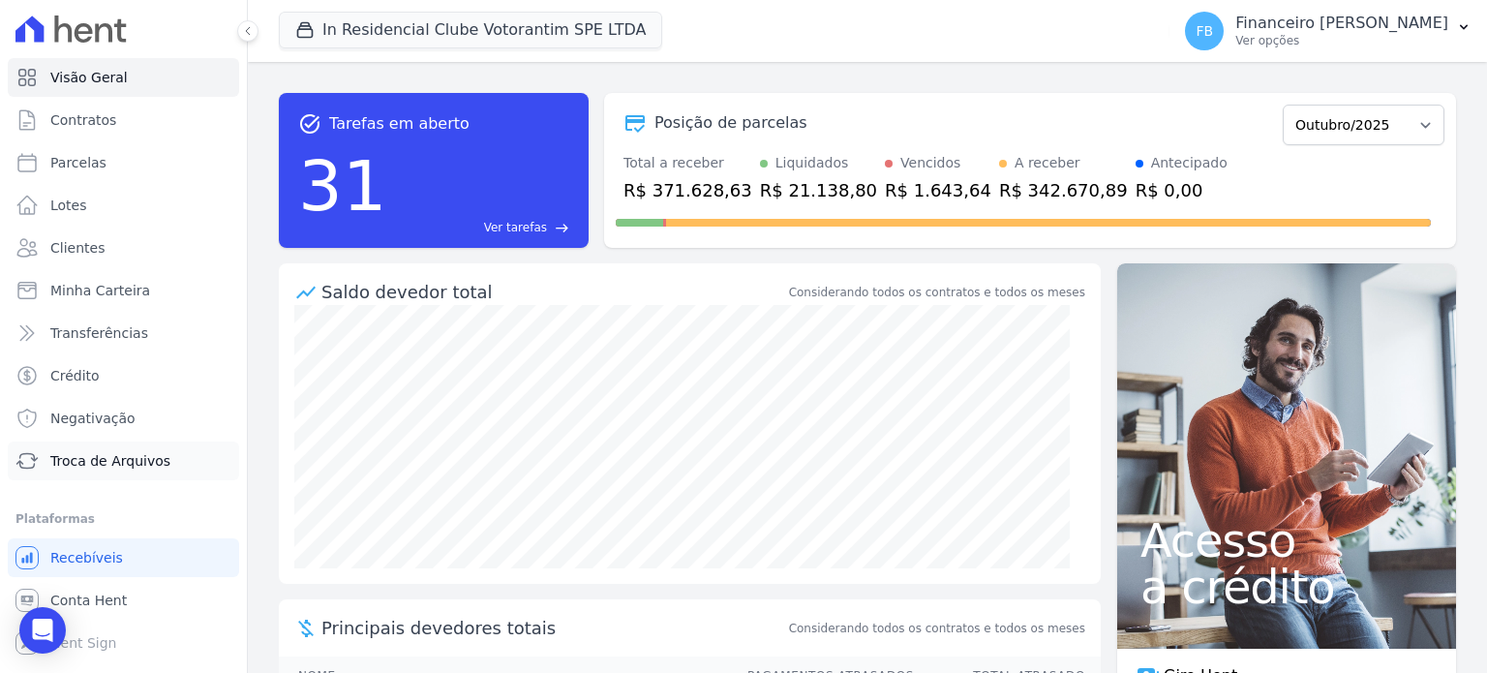
click at [126, 454] on span "Troca de Arquivos" at bounding box center [110, 460] width 120 height 19
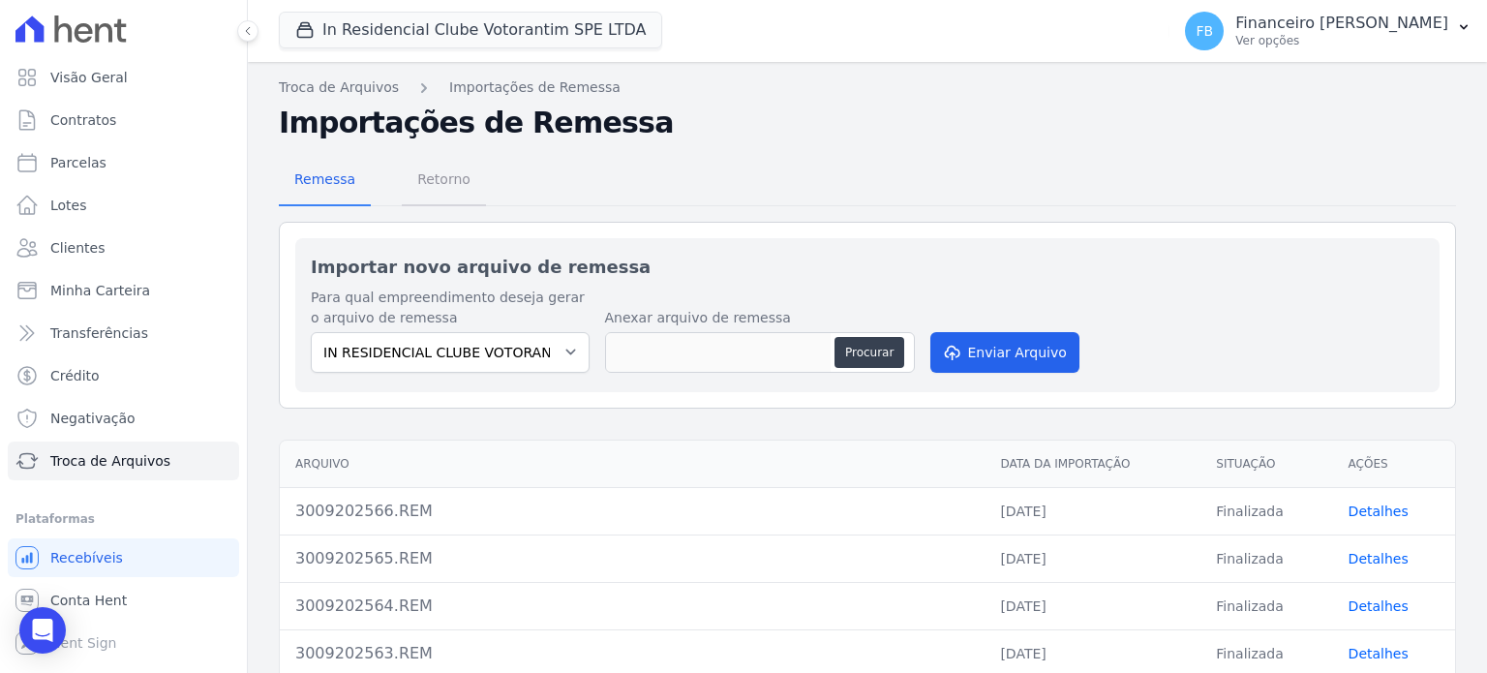
click at [448, 185] on span "Retorno" at bounding box center [444, 179] width 76 height 39
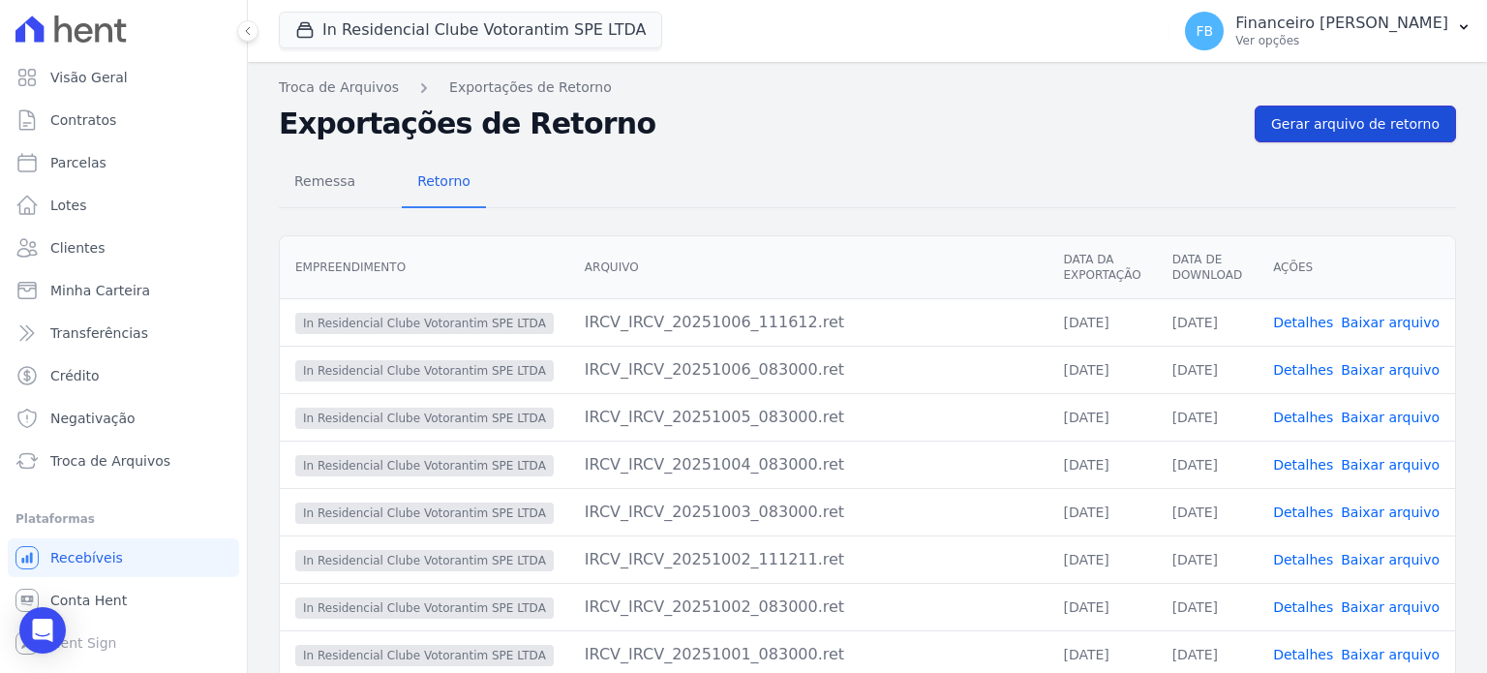
click at [1320, 112] on link "Gerar arquivo de retorno" at bounding box center [1355, 124] width 201 height 37
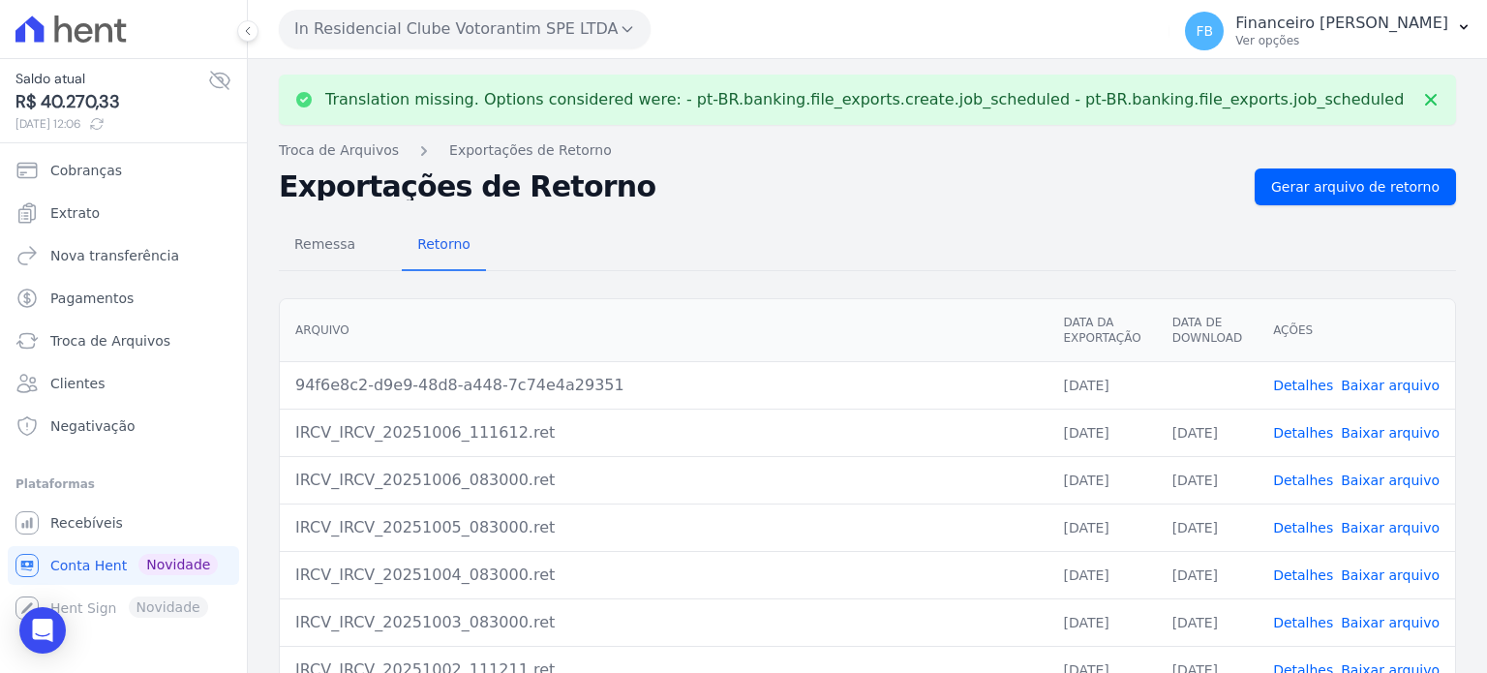
click at [1398, 382] on link "Baixar arquivo" at bounding box center [1390, 385] width 99 height 15
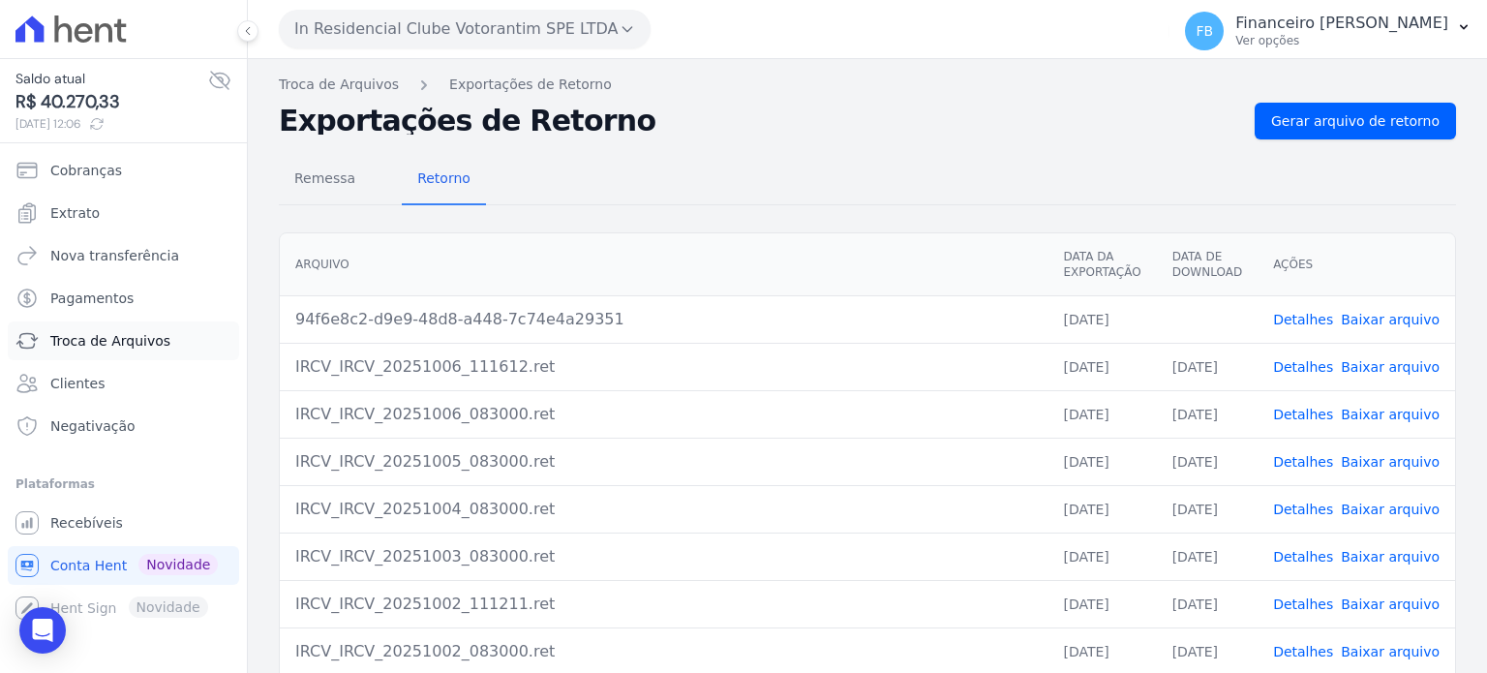
click at [121, 341] on span "Troca de Arquivos" at bounding box center [110, 340] width 120 height 19
